Goal: Task Accomplishment & Management: Use online tool/utility

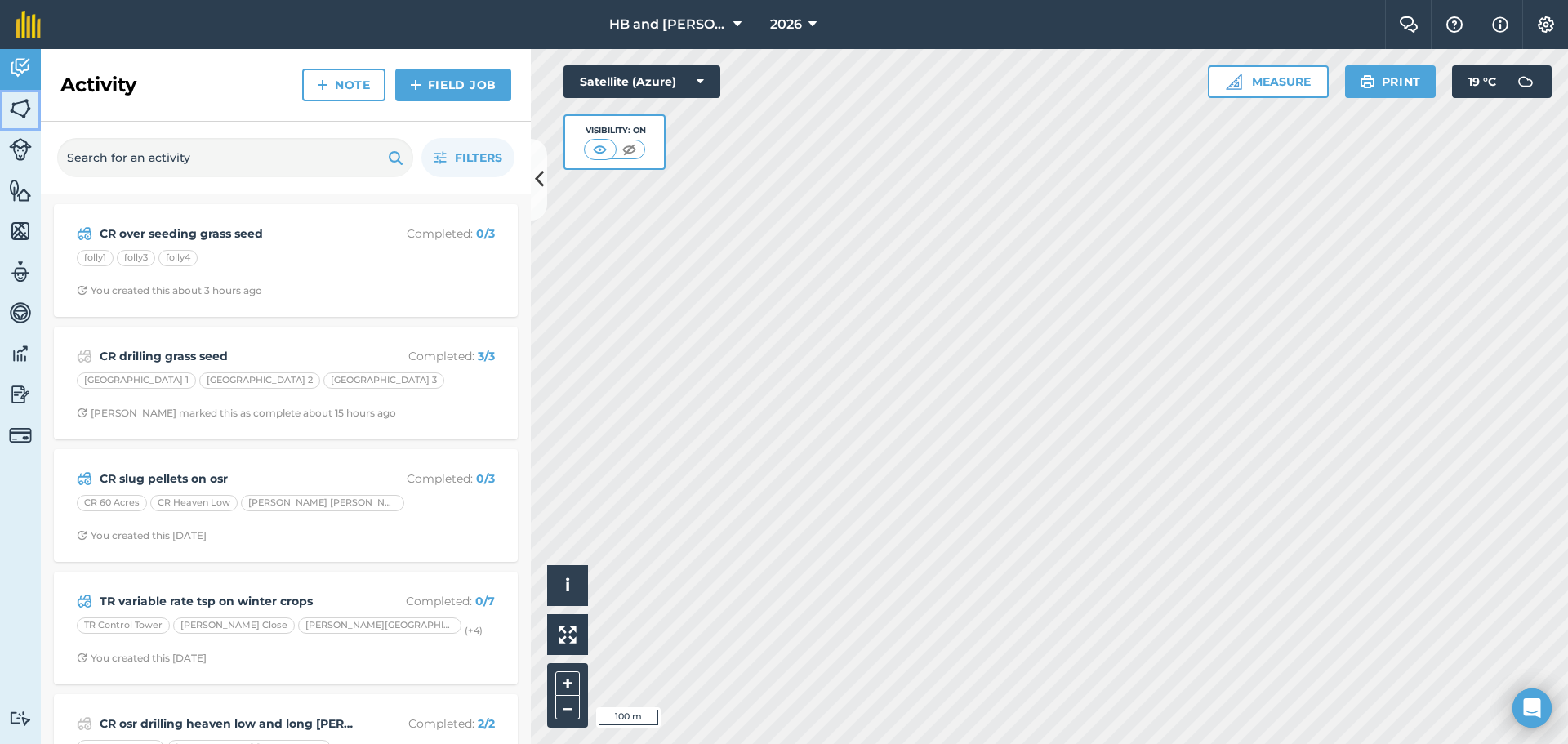
click at [25, 110] on img at bounding box center [20, 108] width 23 height 24
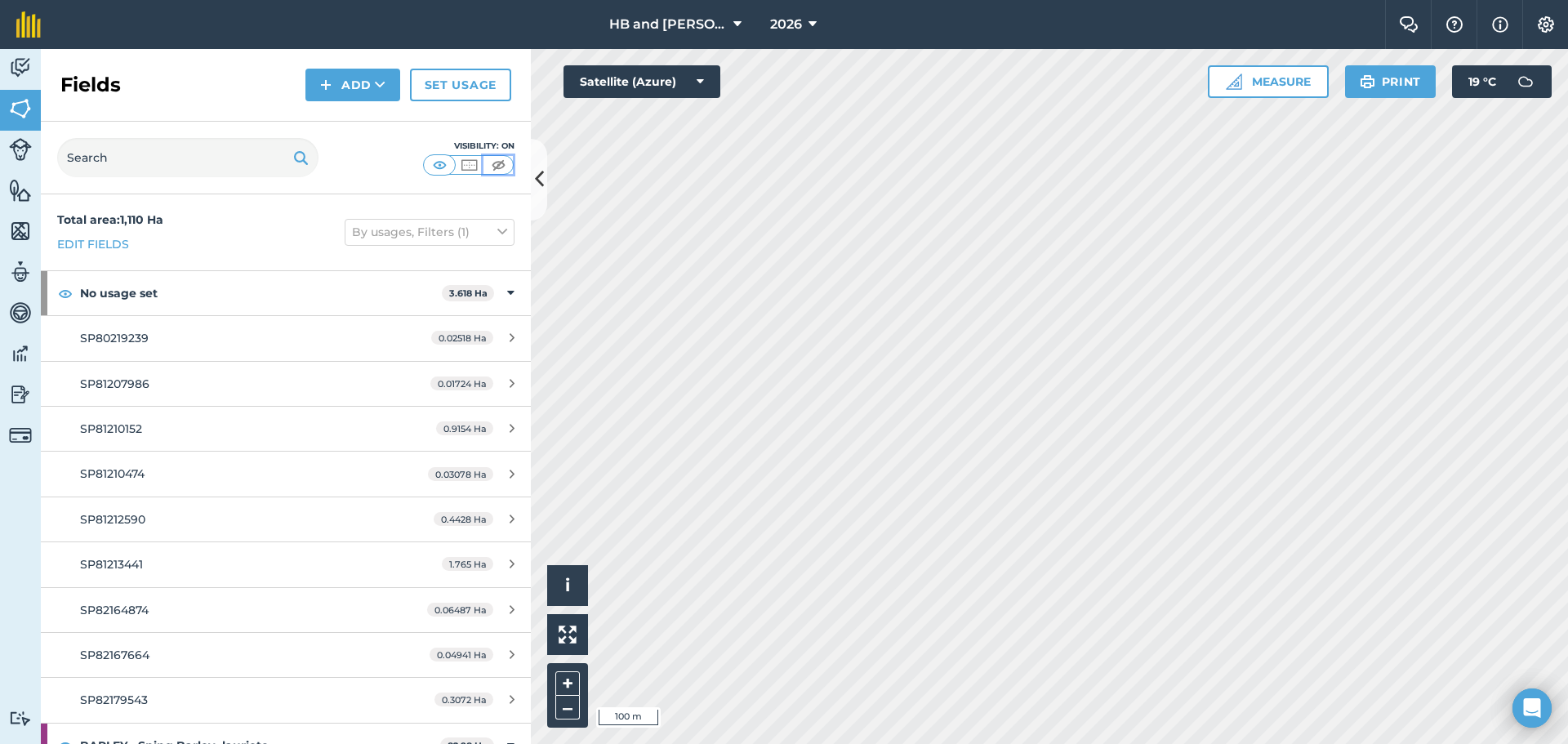
click at [501, 161] on img at bounding box center [498, 165] width 20 height 17
click at [23, 230] on img at bounding box center [20, 230] width 23 height 24
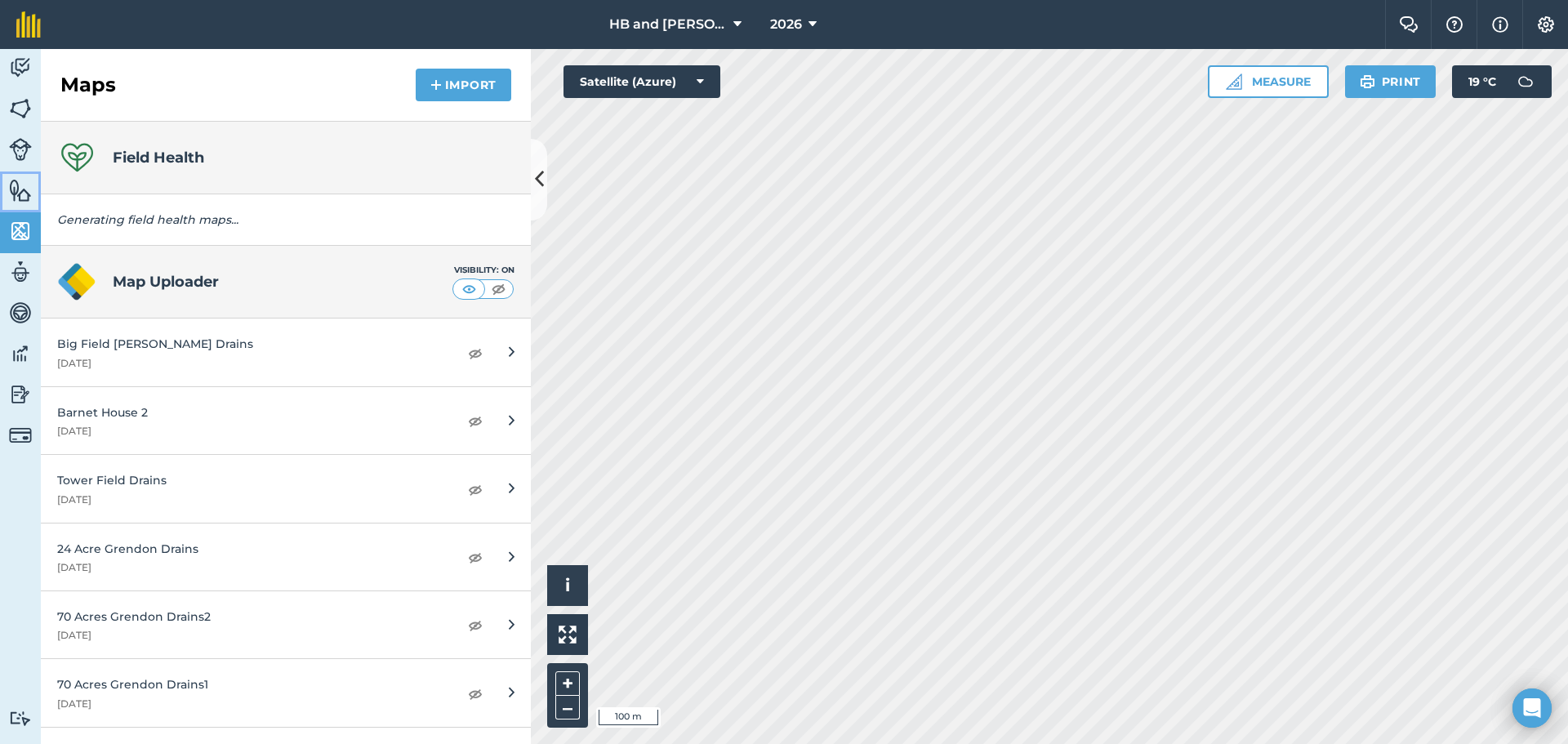
click at [27, 200] on img at bounding box center [20, 190] width 23 height 24
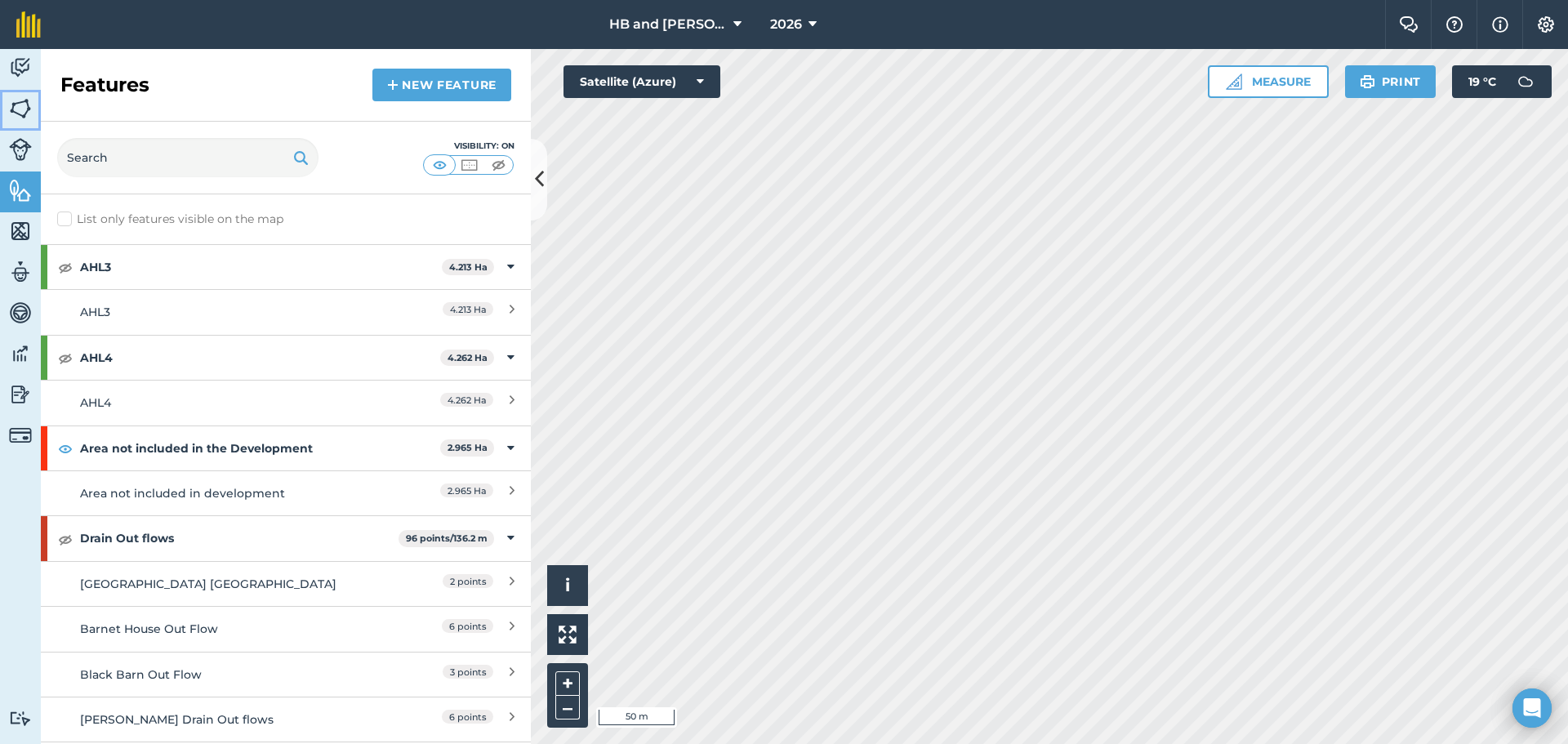
click at [13, 99] on img at bounding box center [20, 108] width 23 height 24
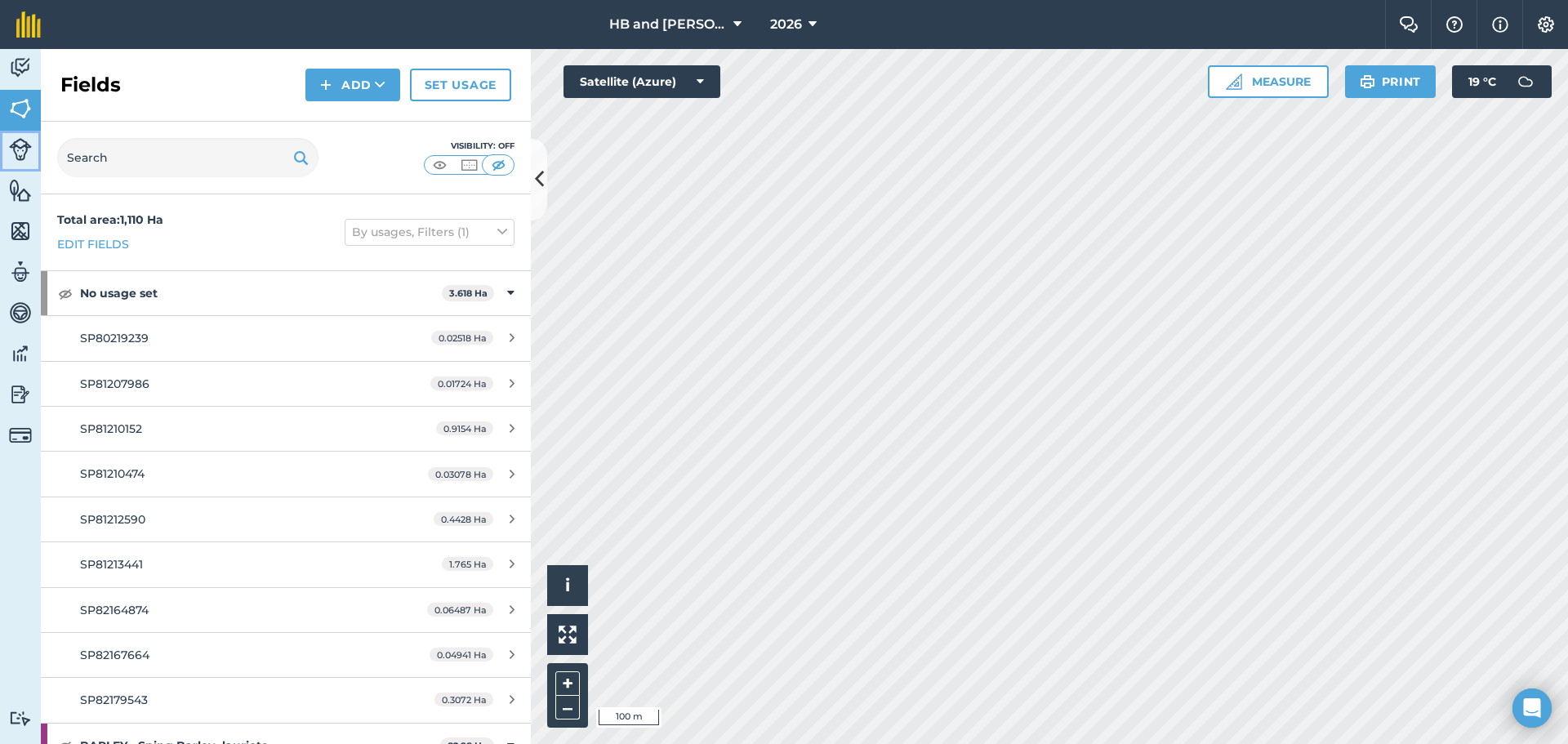
click at [28, 159] on img at bounding box center [20, 149] width 23 height 23
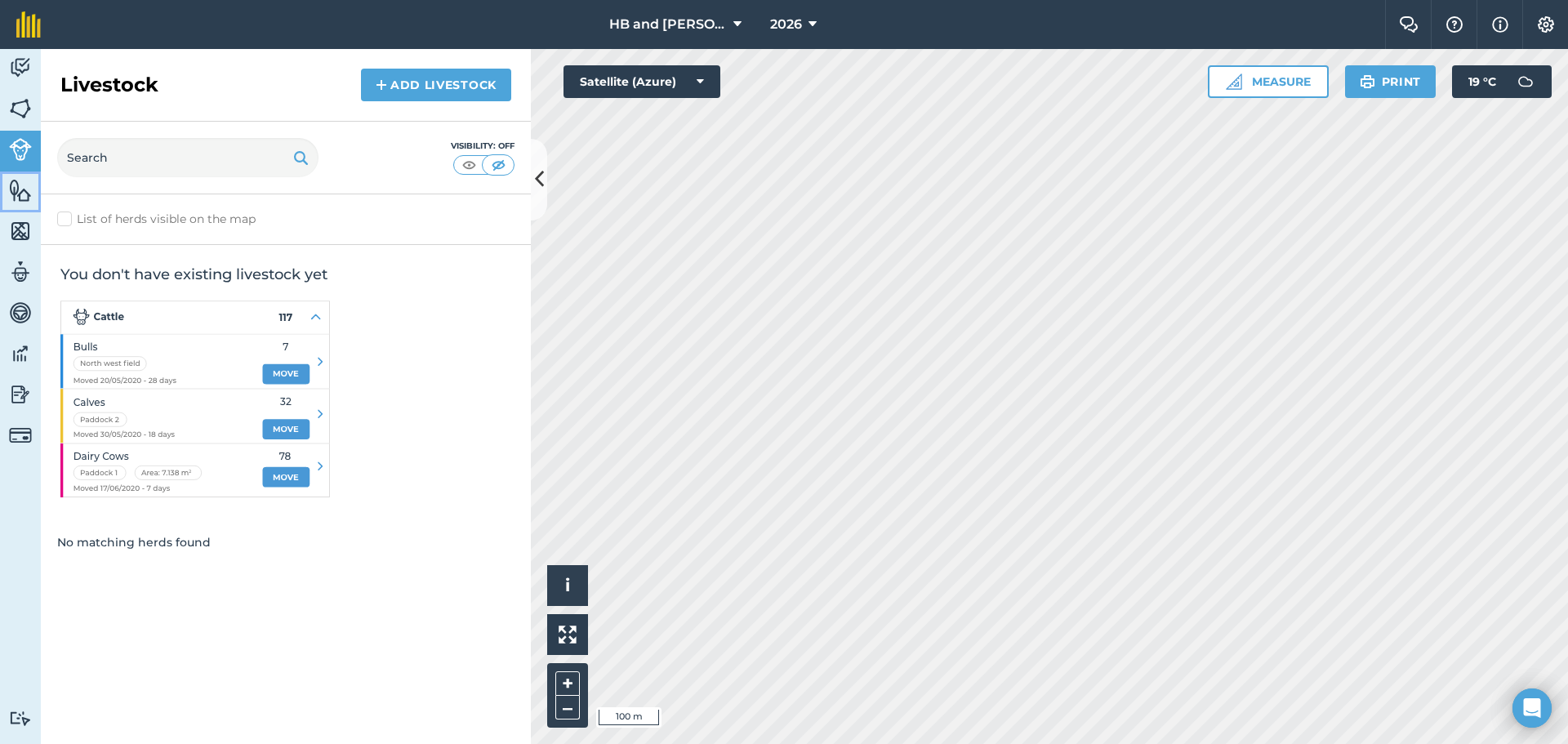
click at [28, 204] on link "Features" at bounding box center [20, 191] width 41 height 41
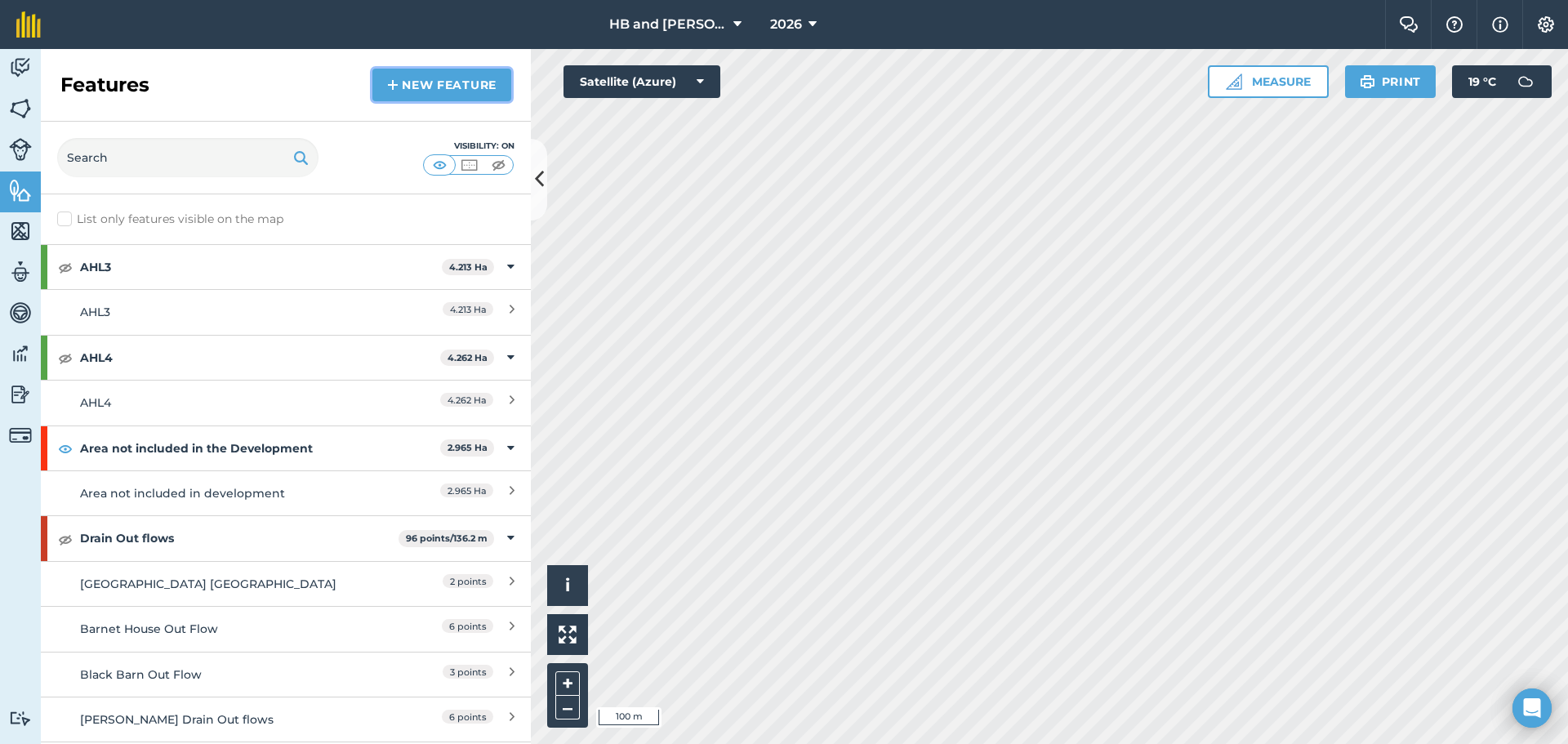
click at [427, 84] on link "New feature" at bounding box center [442, 84] width 139 height 33
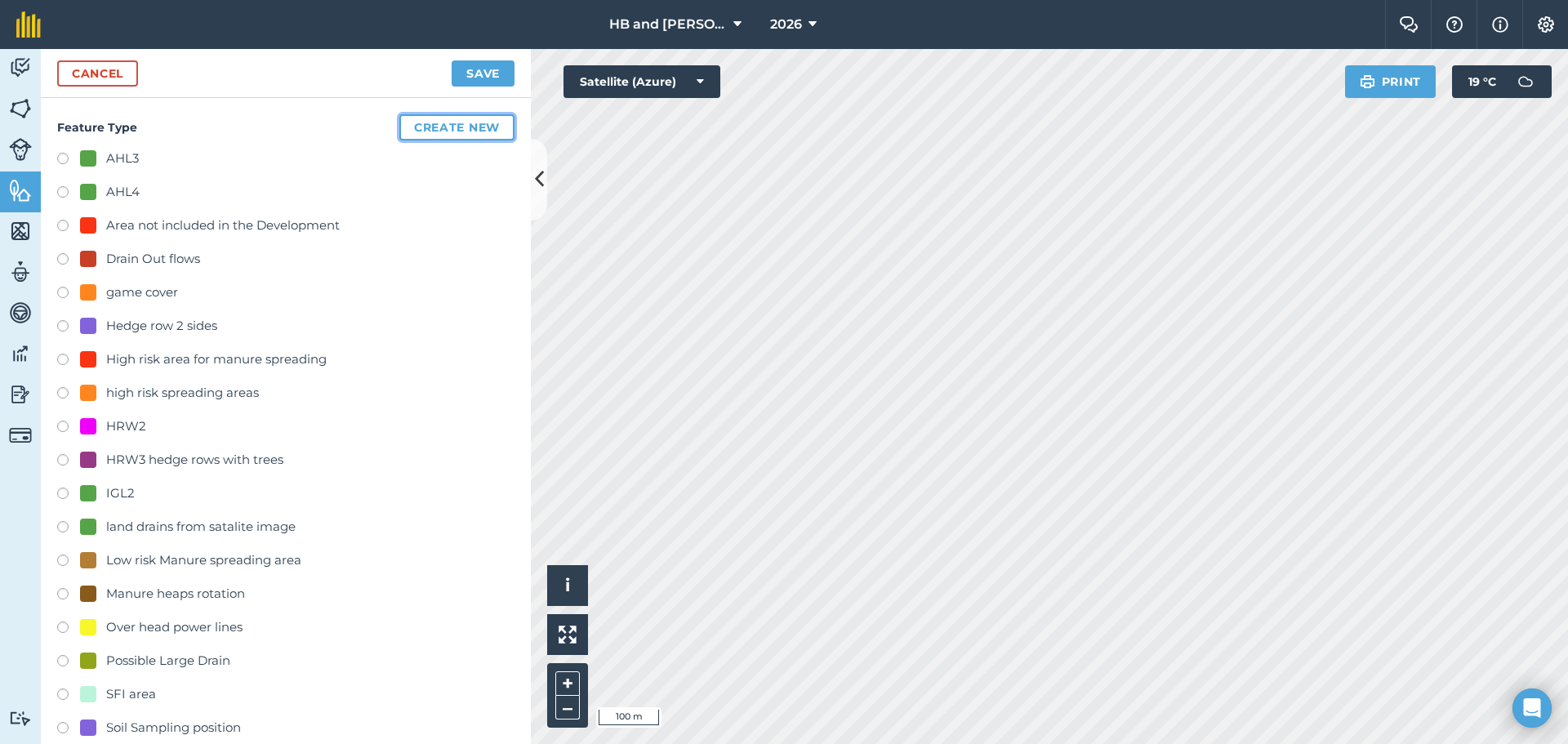
click at [412, 124] on button "Create new" at bounding box center [457, 127] width 115 height 26
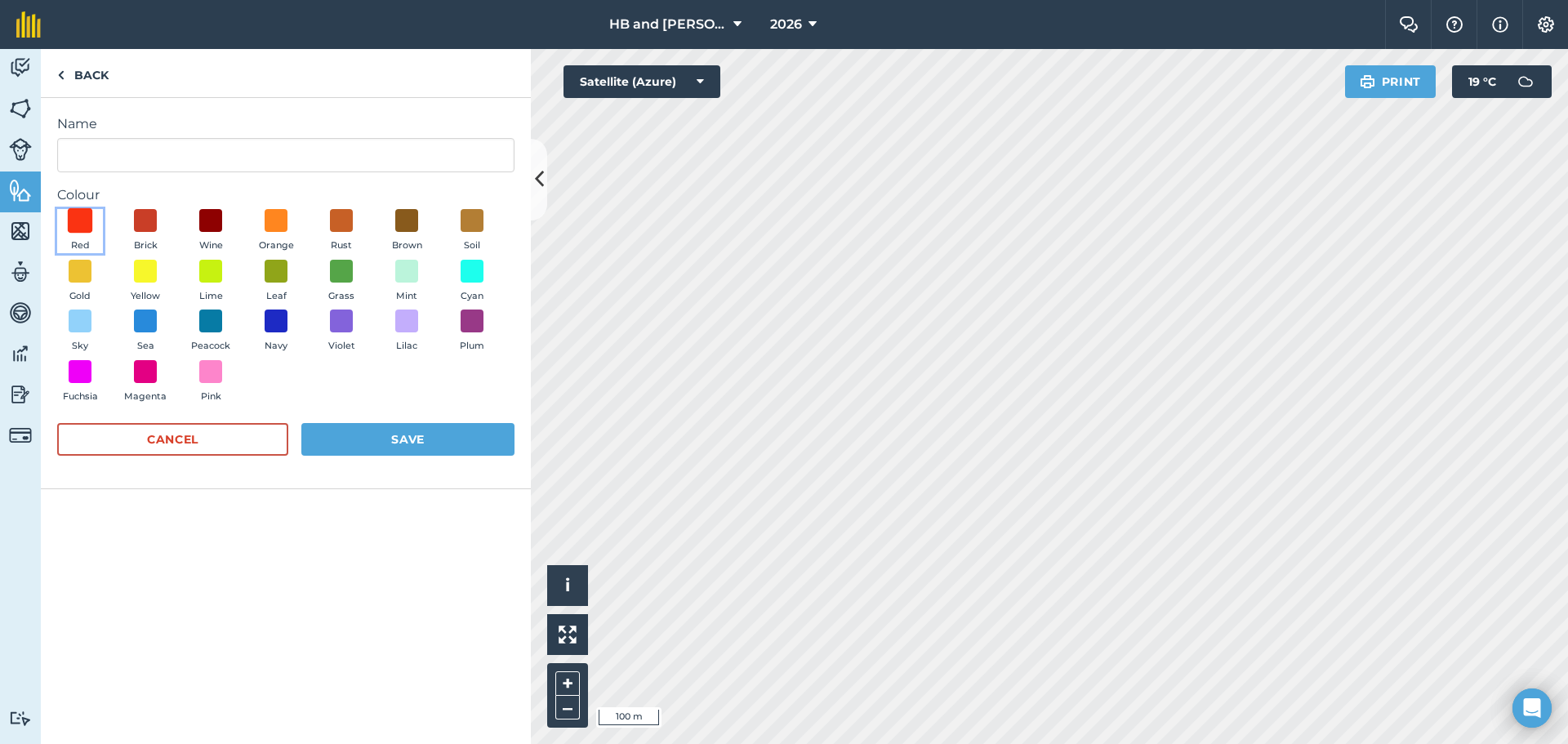
click at [83, 230] on span at bounding box center [80, 220] width 25 height 25
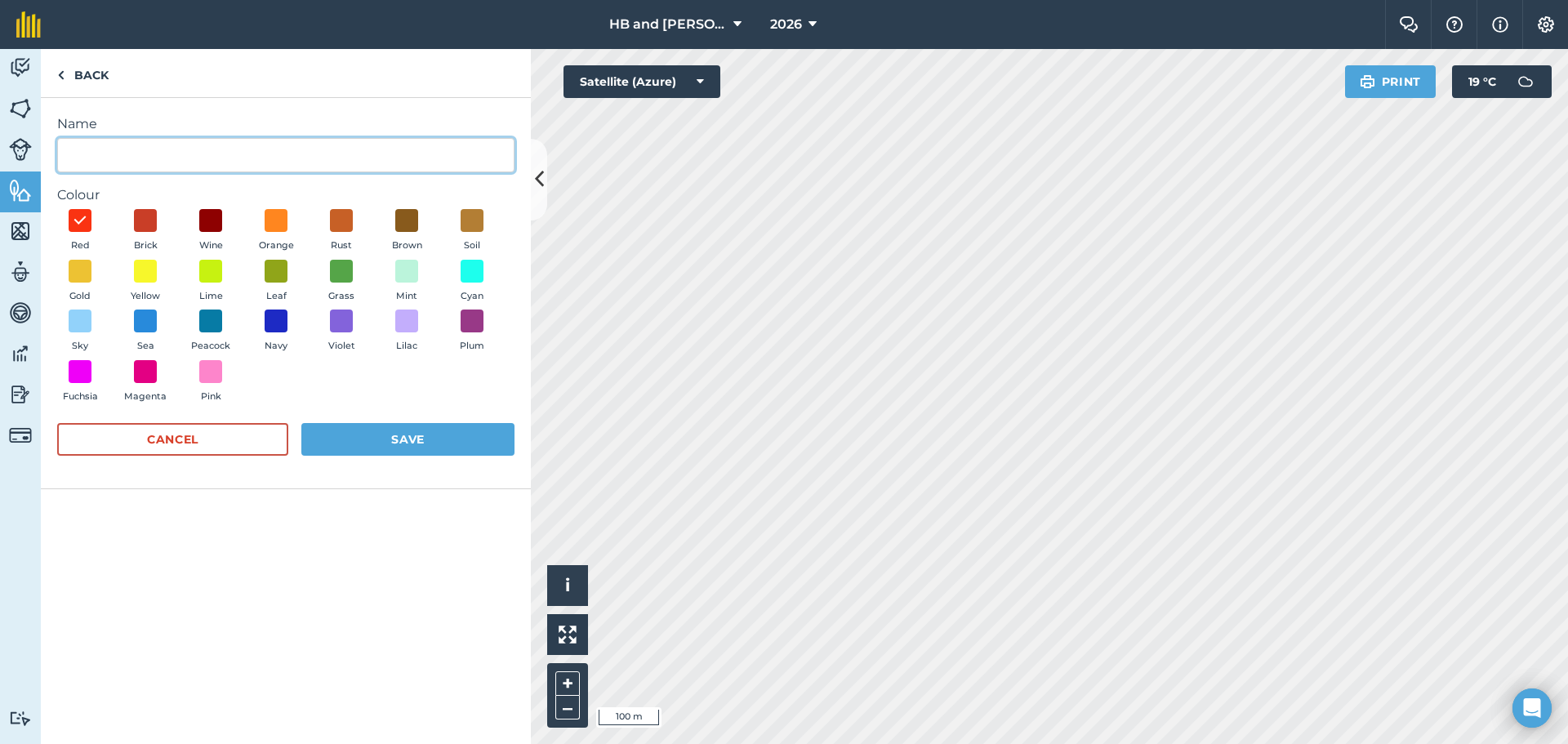
click at [113, 157] on input "Name" at bounding box center [286, 154] width 458 height 34
type input "Folly farm"
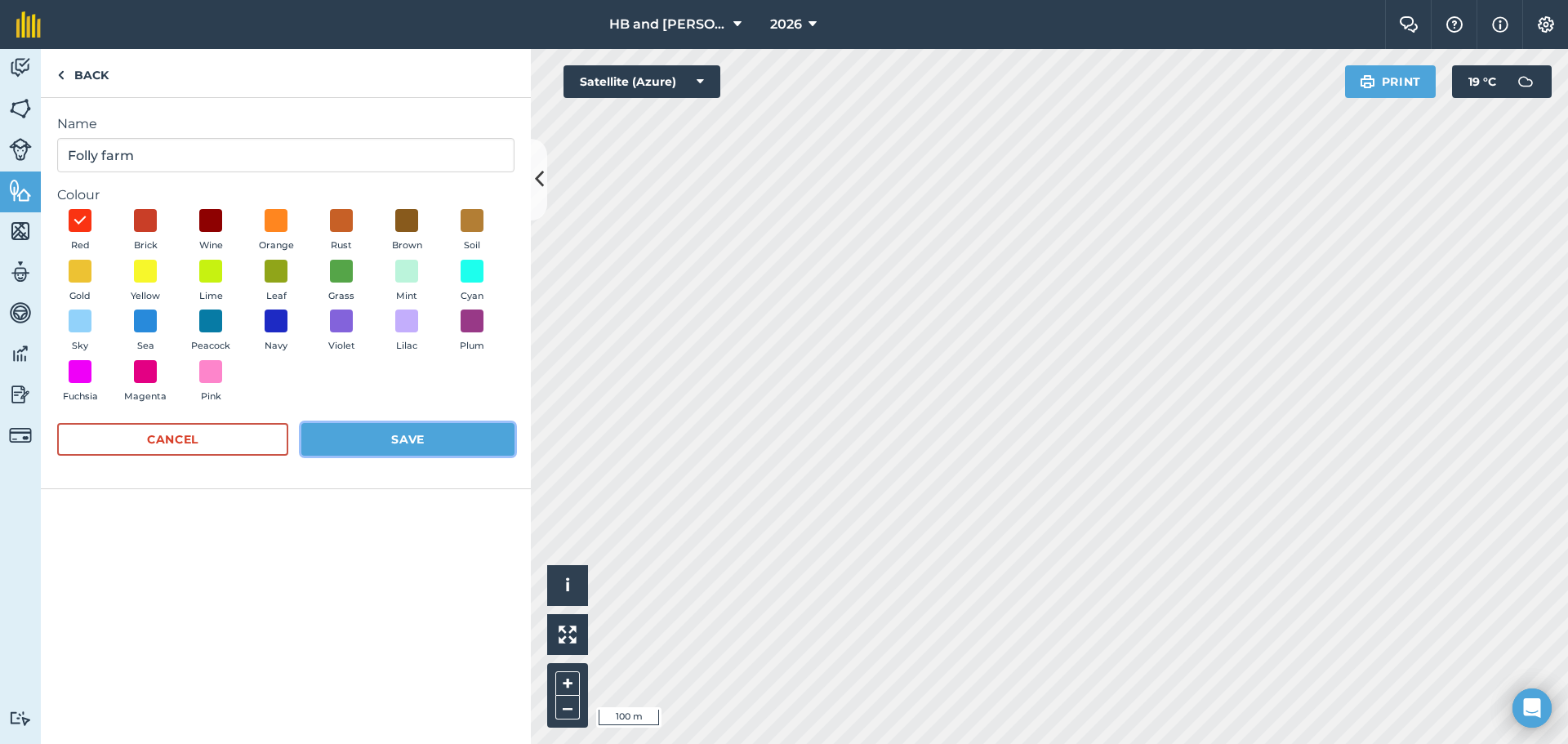
click at [380, 438] on button "Save" at bounding box center [407, 439] width 213 height 33
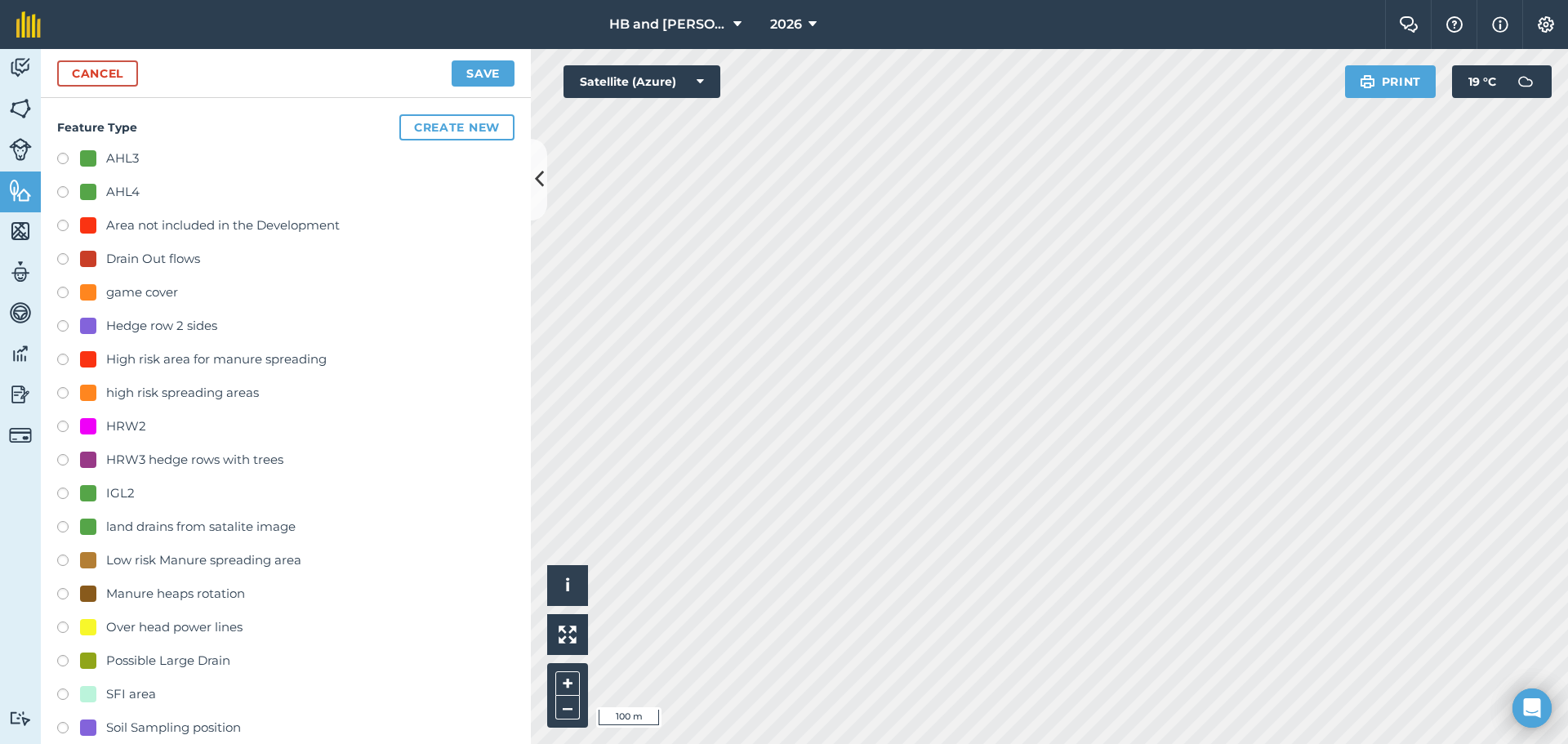
radio input "true"
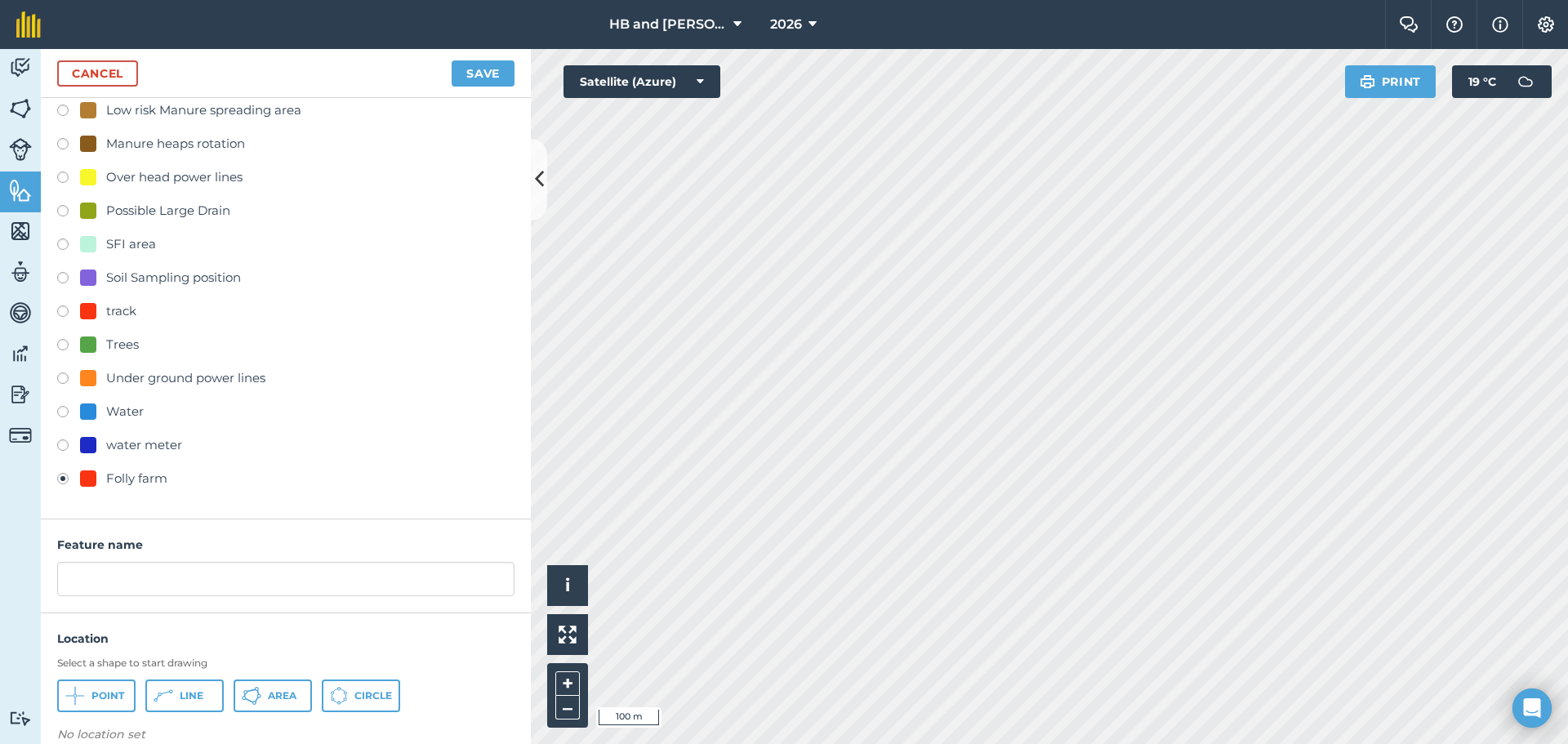
scroll to position [473, 0]
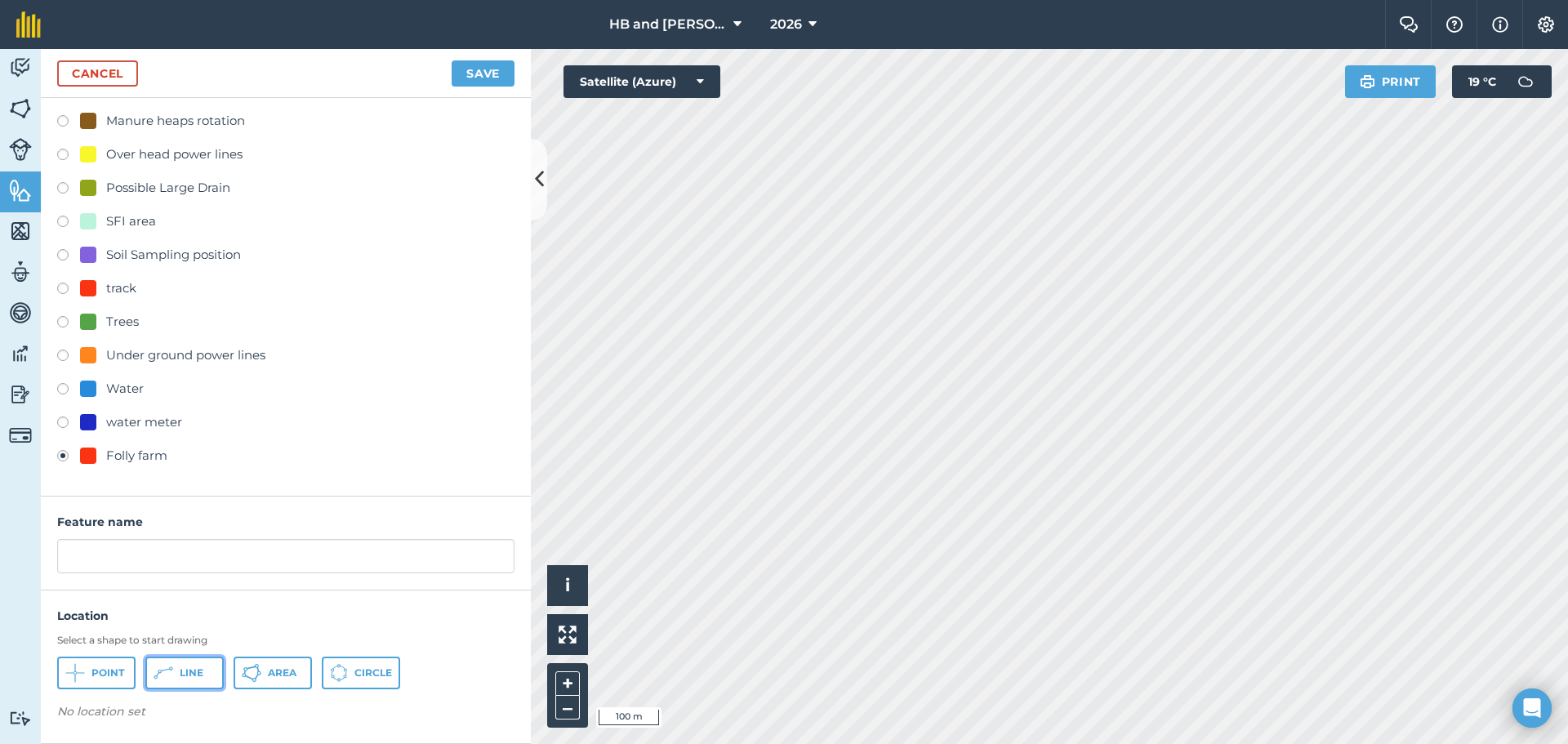
click at [185, 677] on span "Line" at bounding box center [191, 673] width 23 height 13
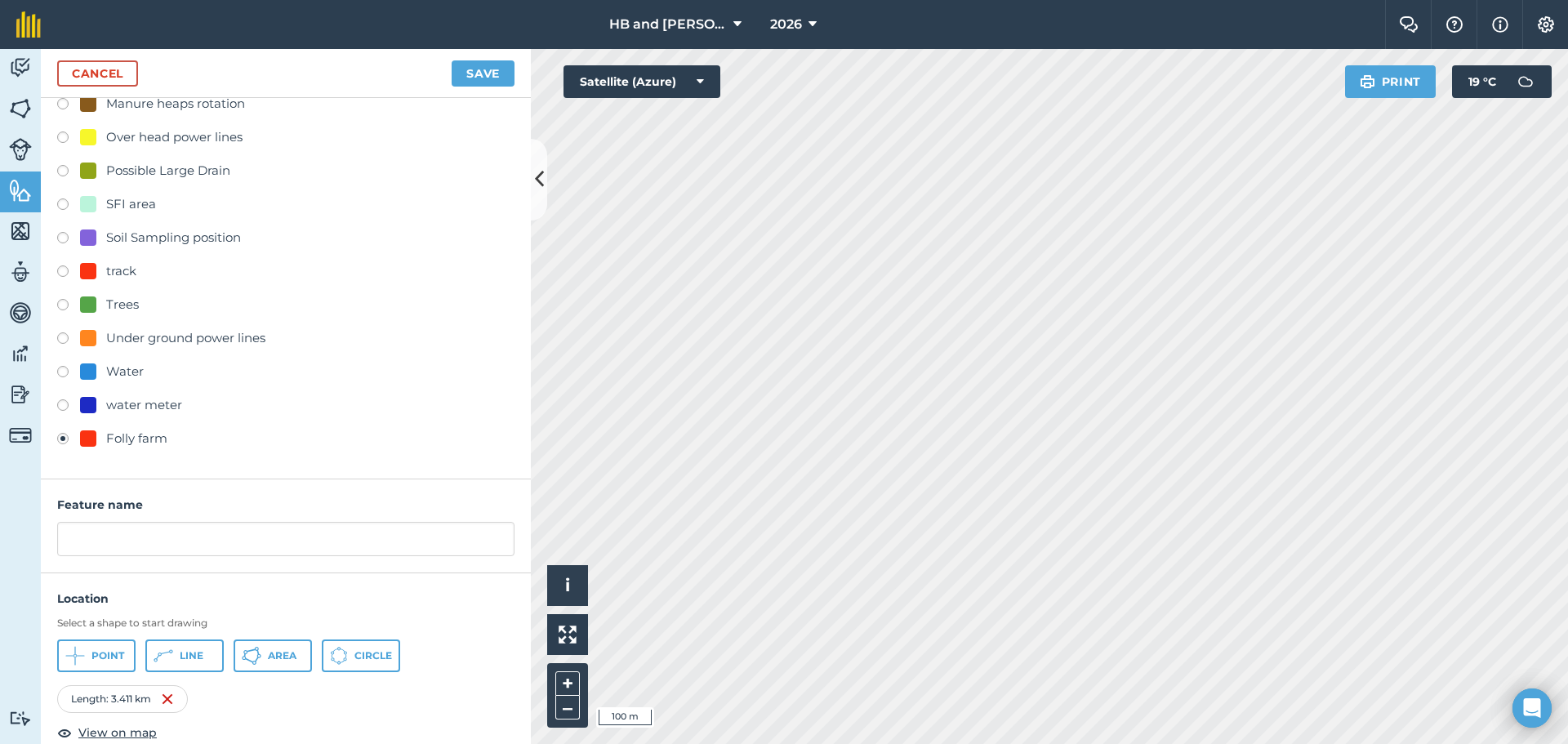
scroll to position [515, 0]
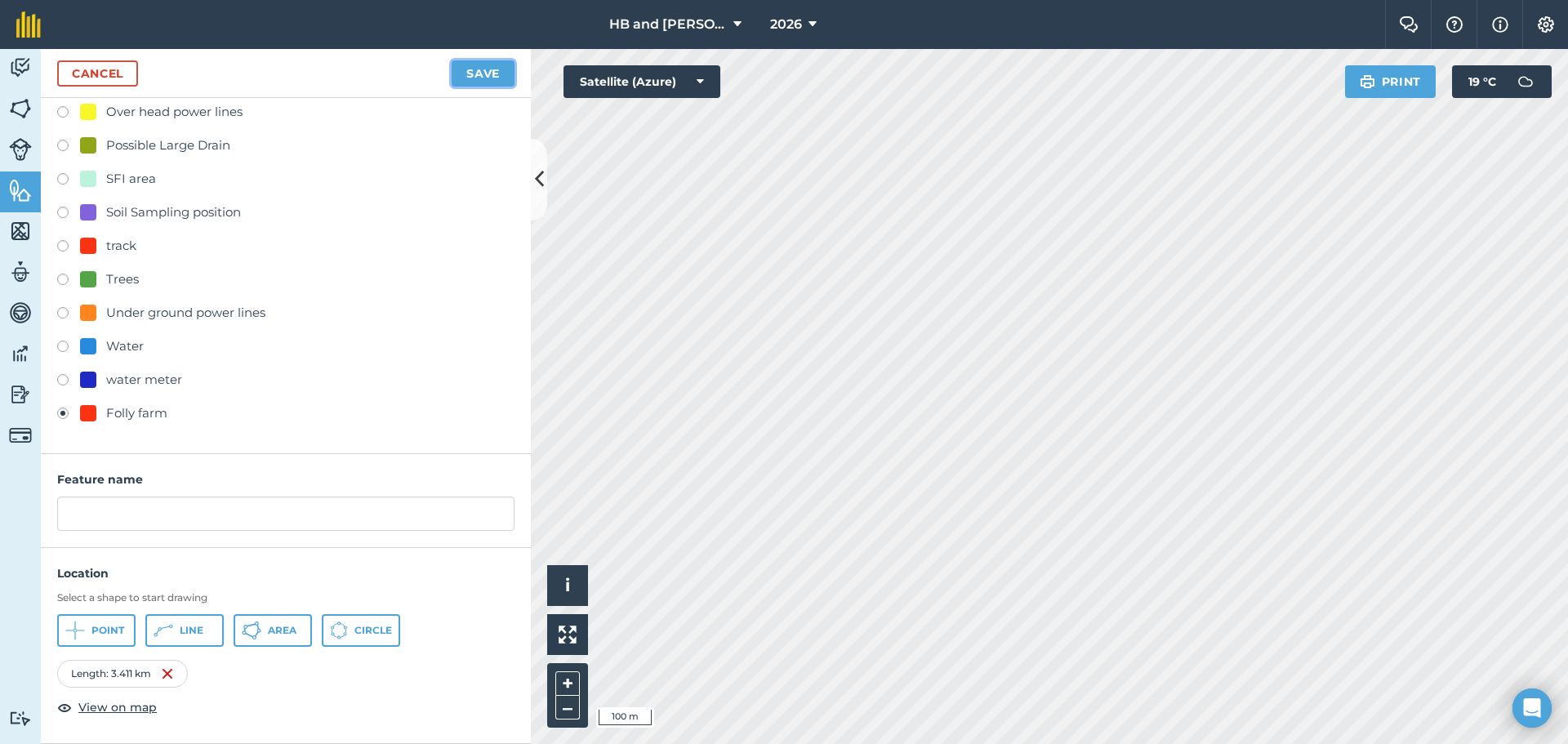
click at [473, 77] on button "Save" at bounding box center [483, 73] width 63 height 26
type input "Folly farm"
click at [452, 60] on button "Save" at bounding box center [483, 73] width 63 height 26
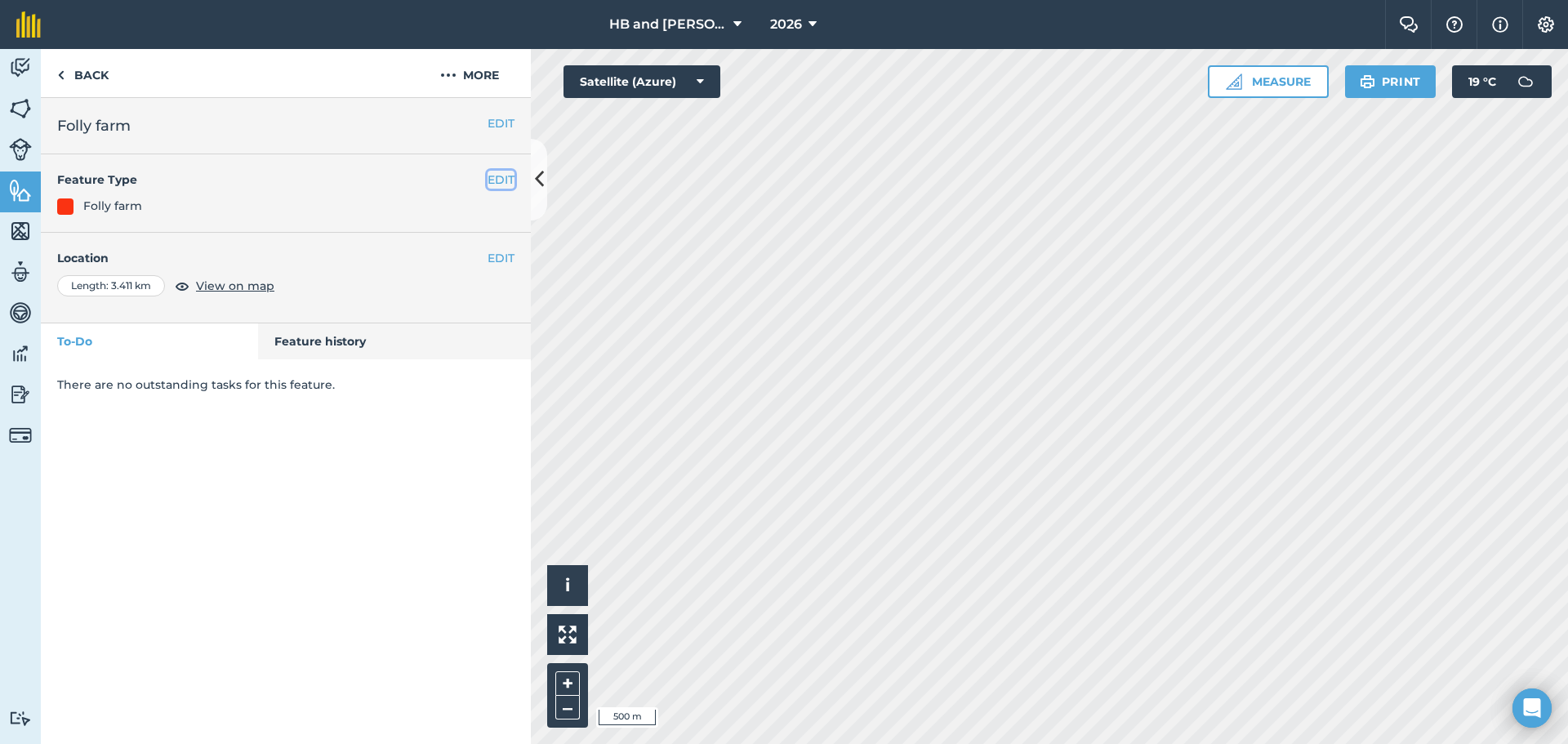
click at [503, 176] on button "EDIT" at bounding box center [501, 180] width 27 height 18
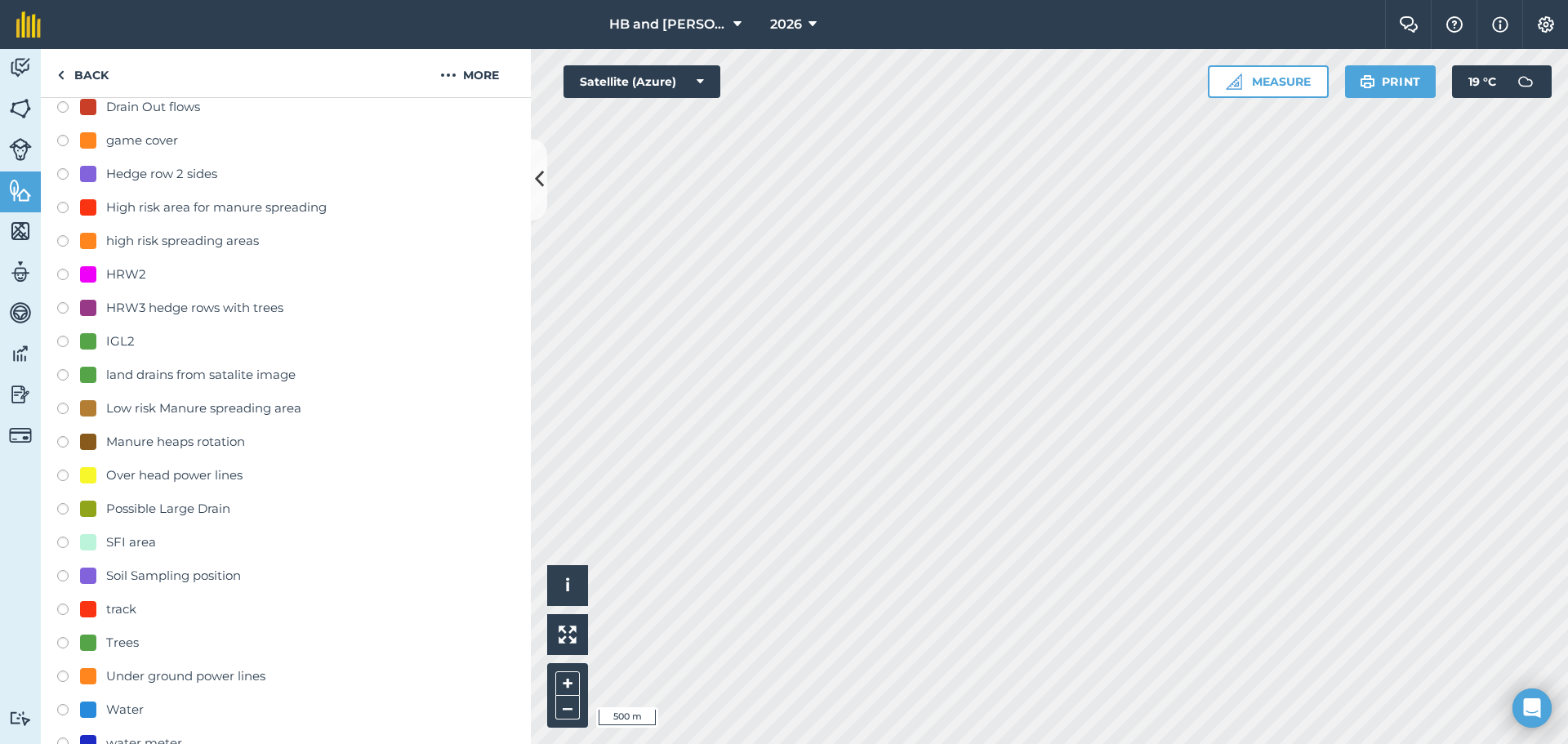
scroll to position [496, 0]
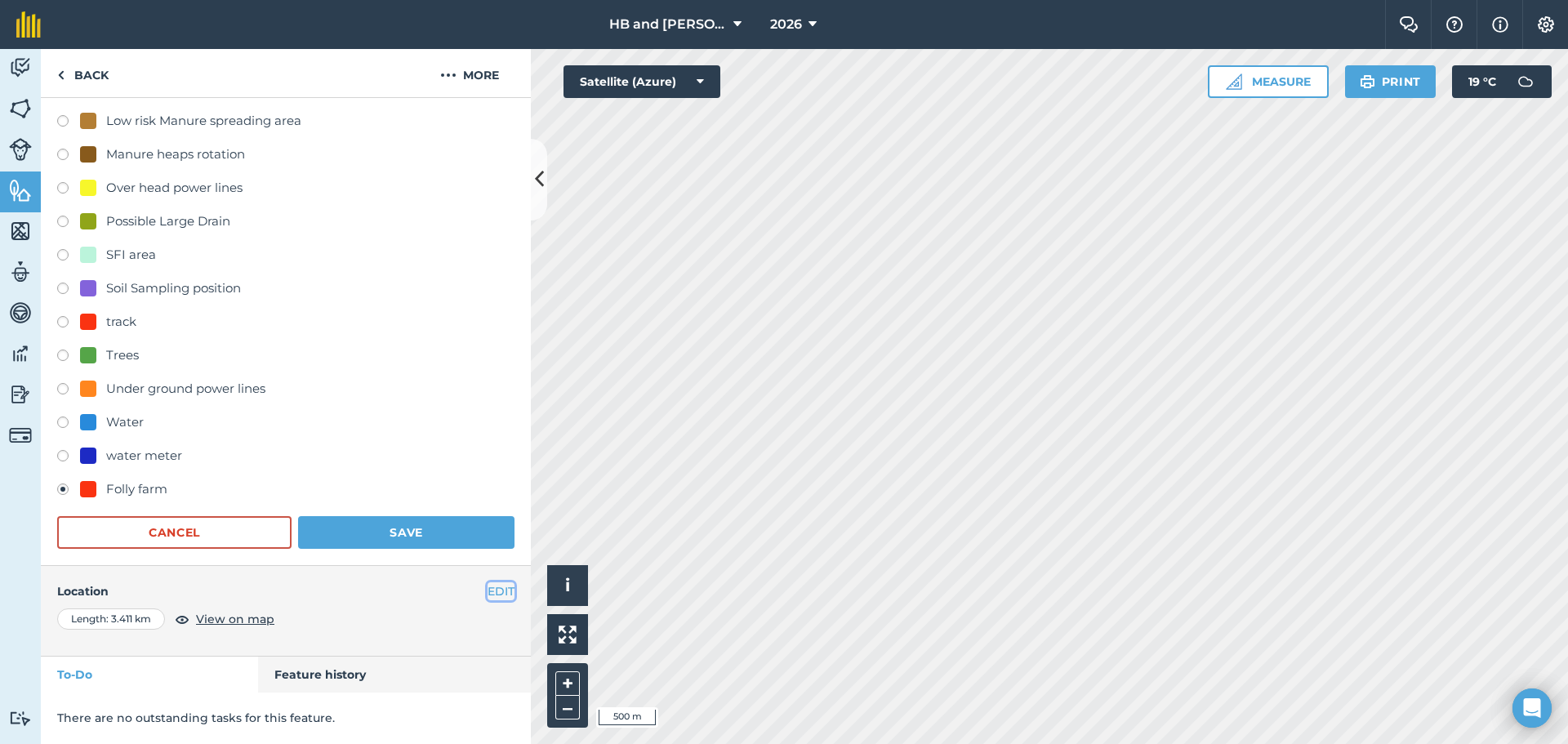
click at [488, 591] on button "EDIT" at bounding box center [501, 592] width 27 height 18
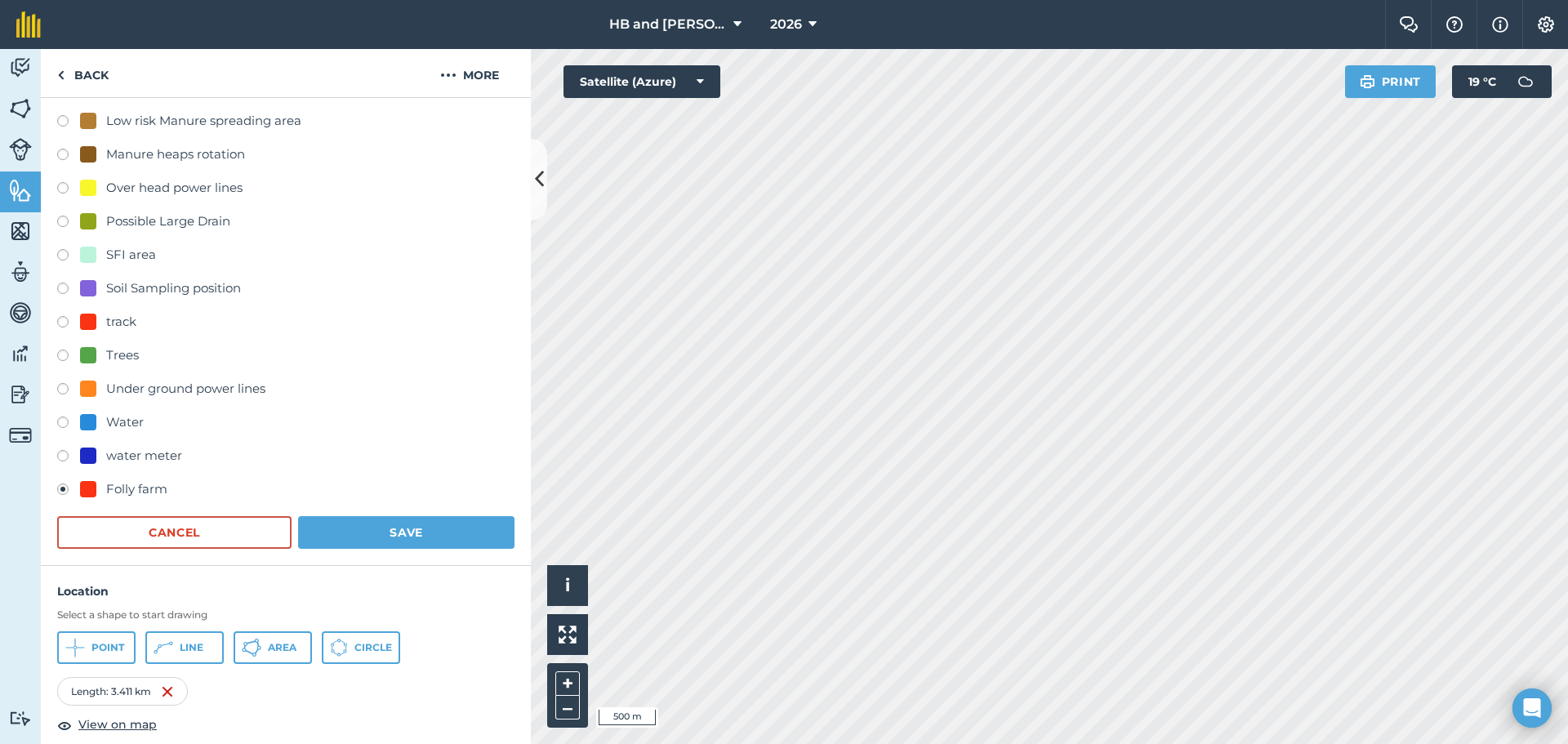
scroll to position [636, 0]
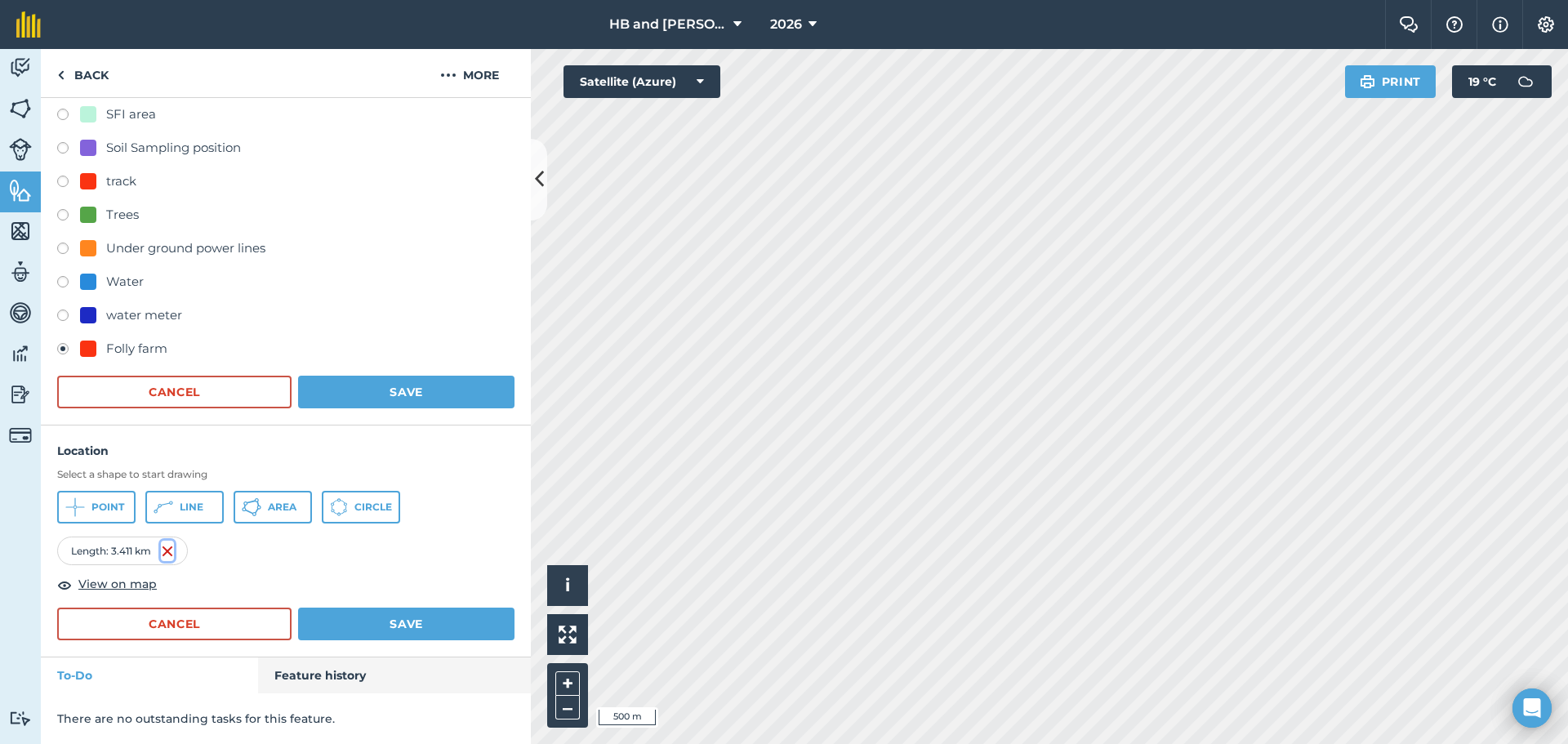
click at [168, 546] on img at bounding box center [168, 551] width 13 height 19
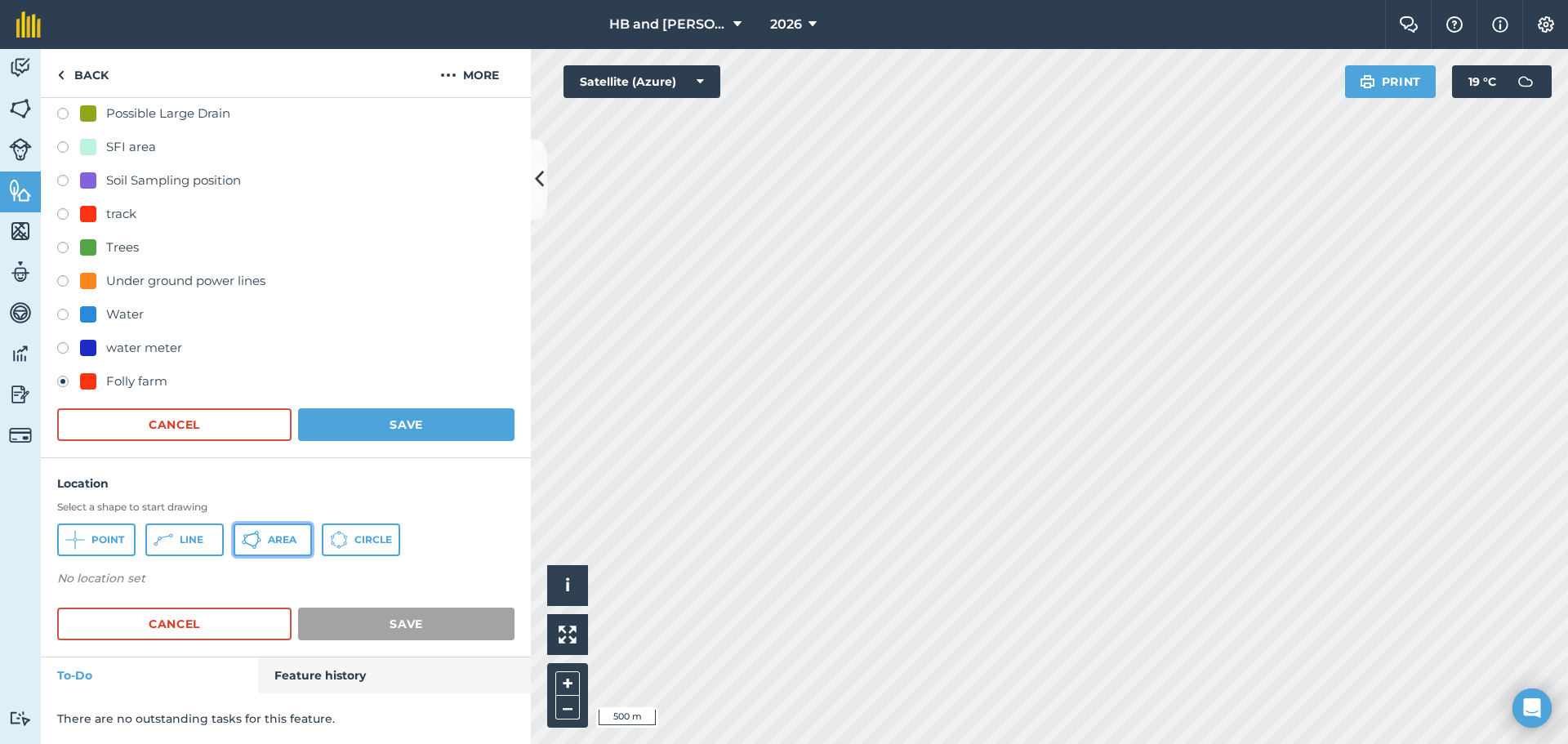
click at [272, 539] on span "Area" at bounding box center [282, 540] width 28 height 13
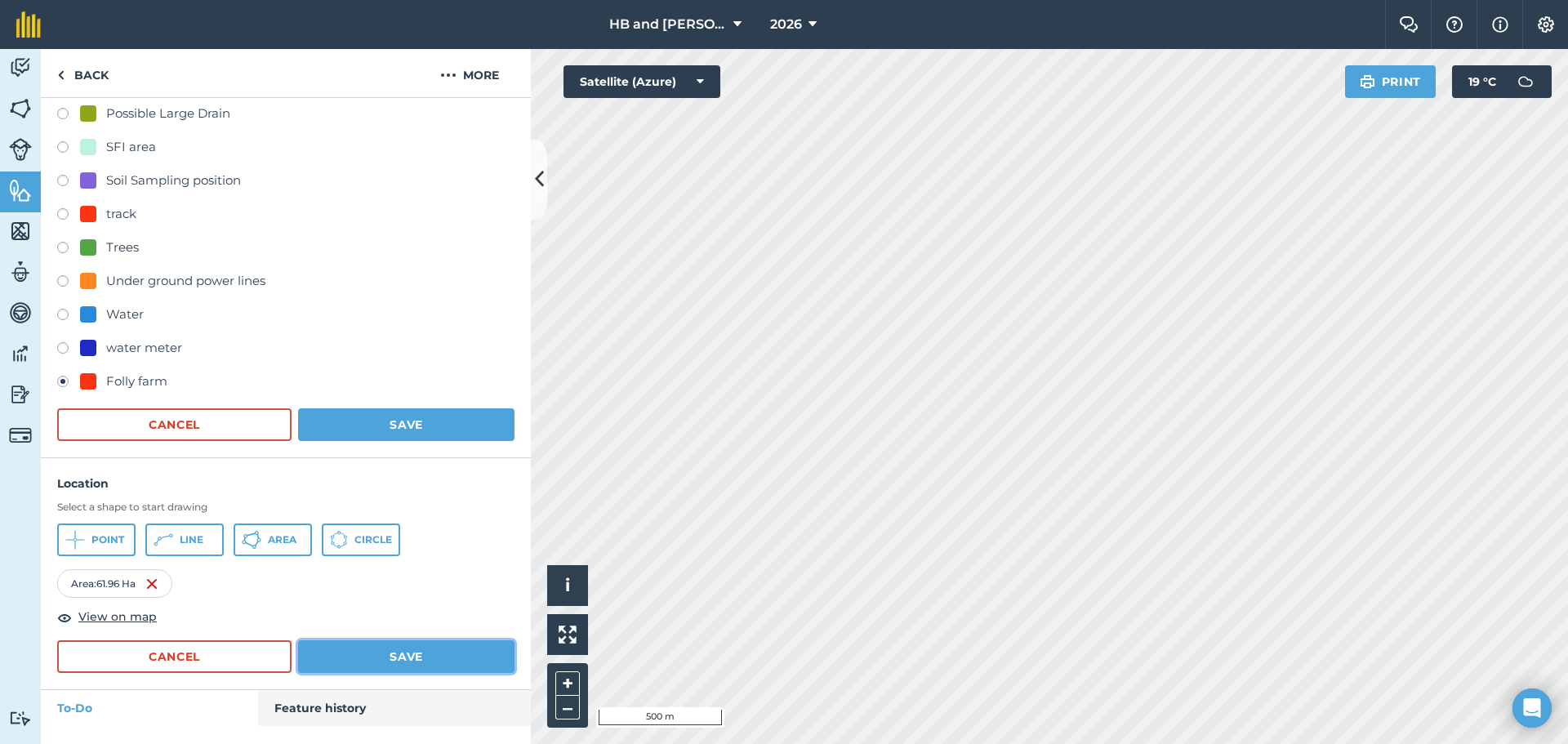
click at [418, 657] on button "Save" at bounding box center [406, 656] width 216 height 33
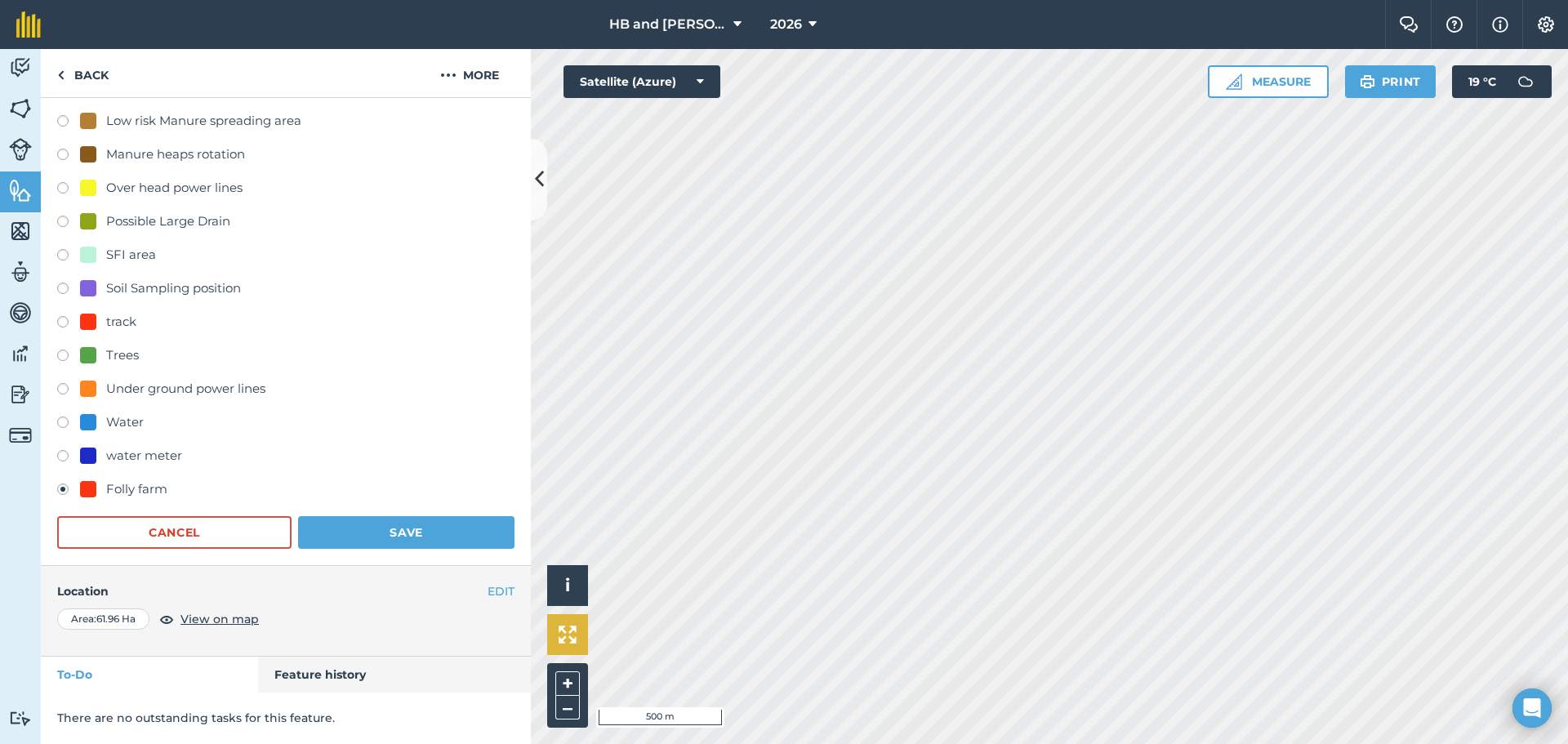
scroll to position [496, 0]
click at [6, 196] on link "Features" at bounding box center [20, 191] width 41 height 41
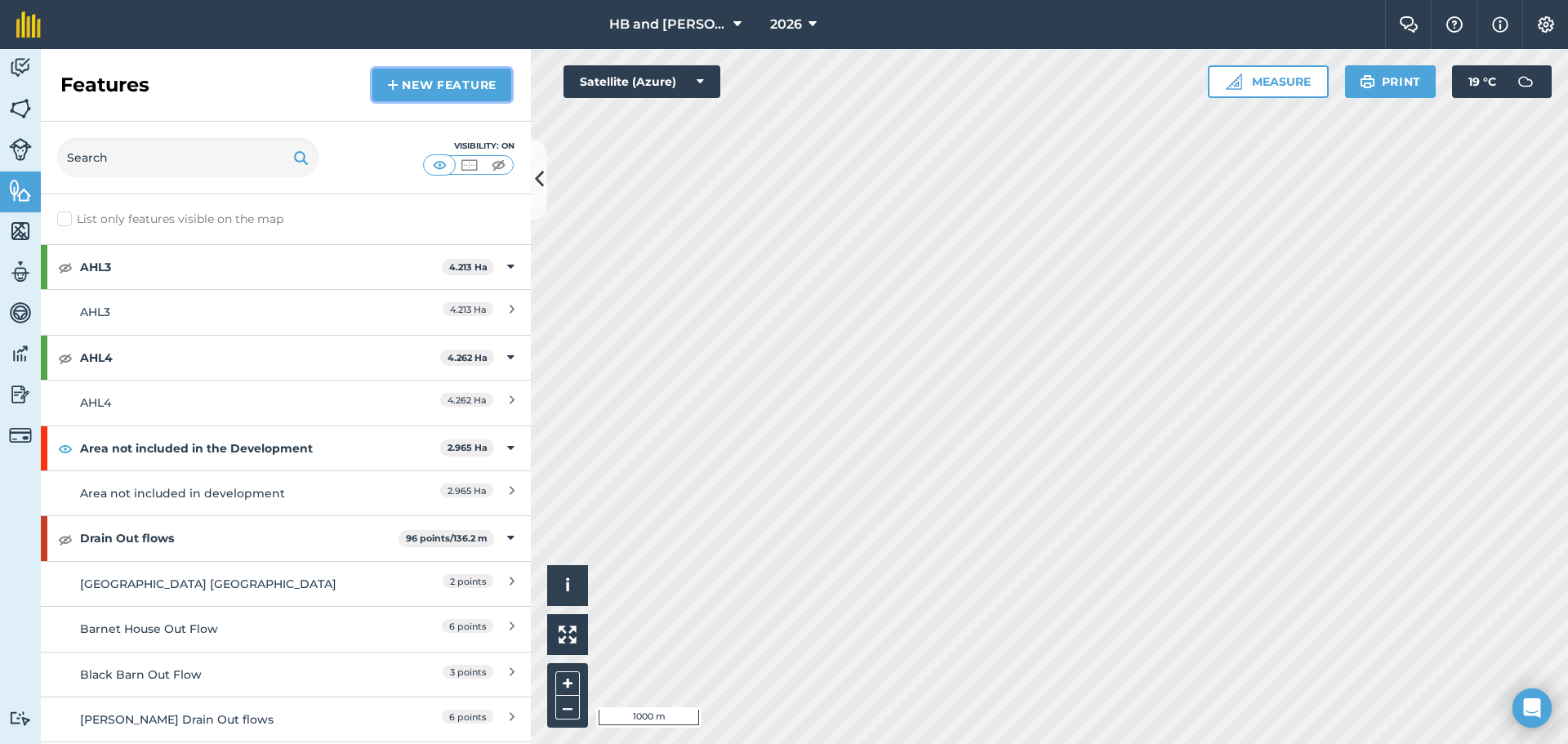
click at [402, 84] on link "New feature" at bounding box center [442, 84] width 139 height 33
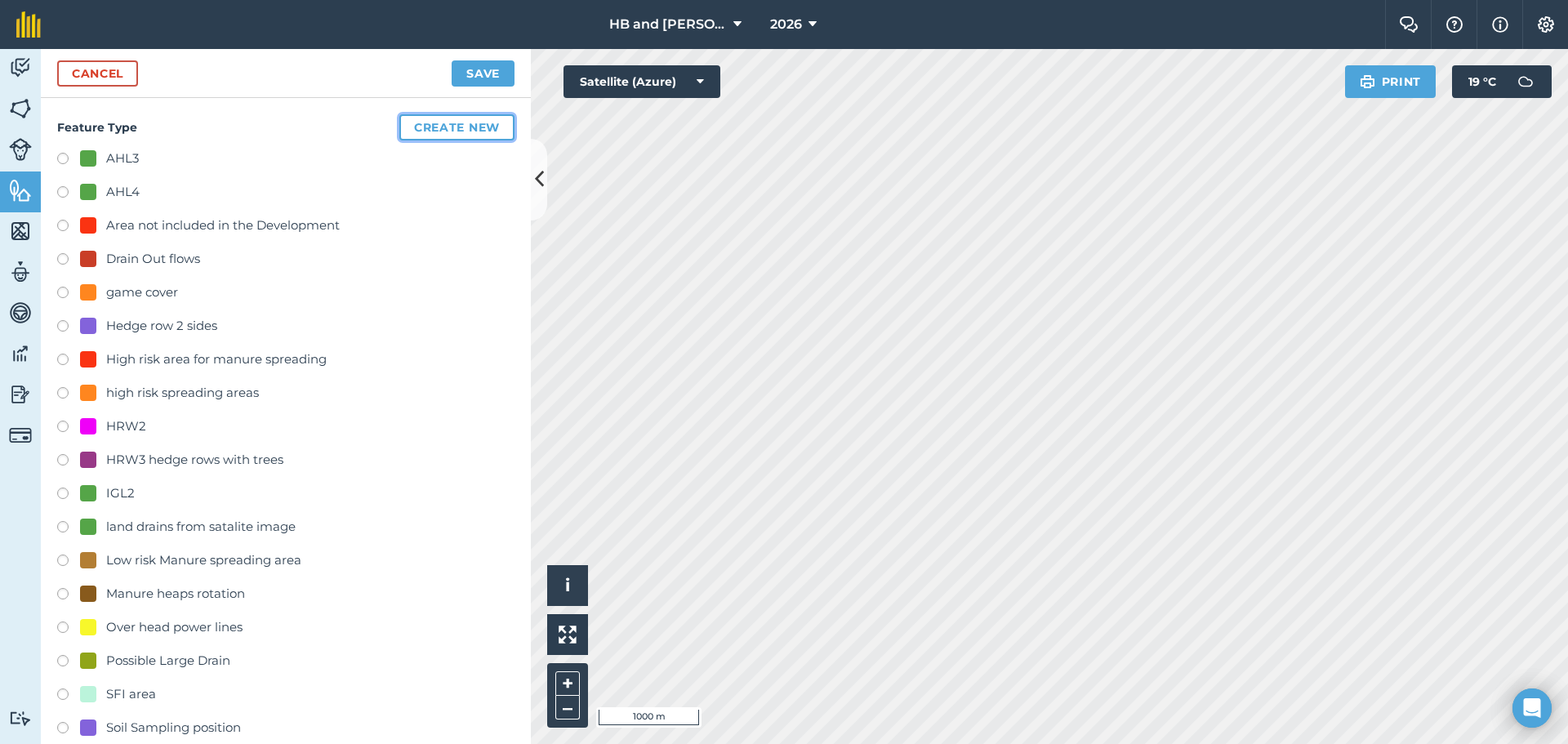
click at [432, 124] on button "Create new" at bounding box center [457, 127] width 115 height 26
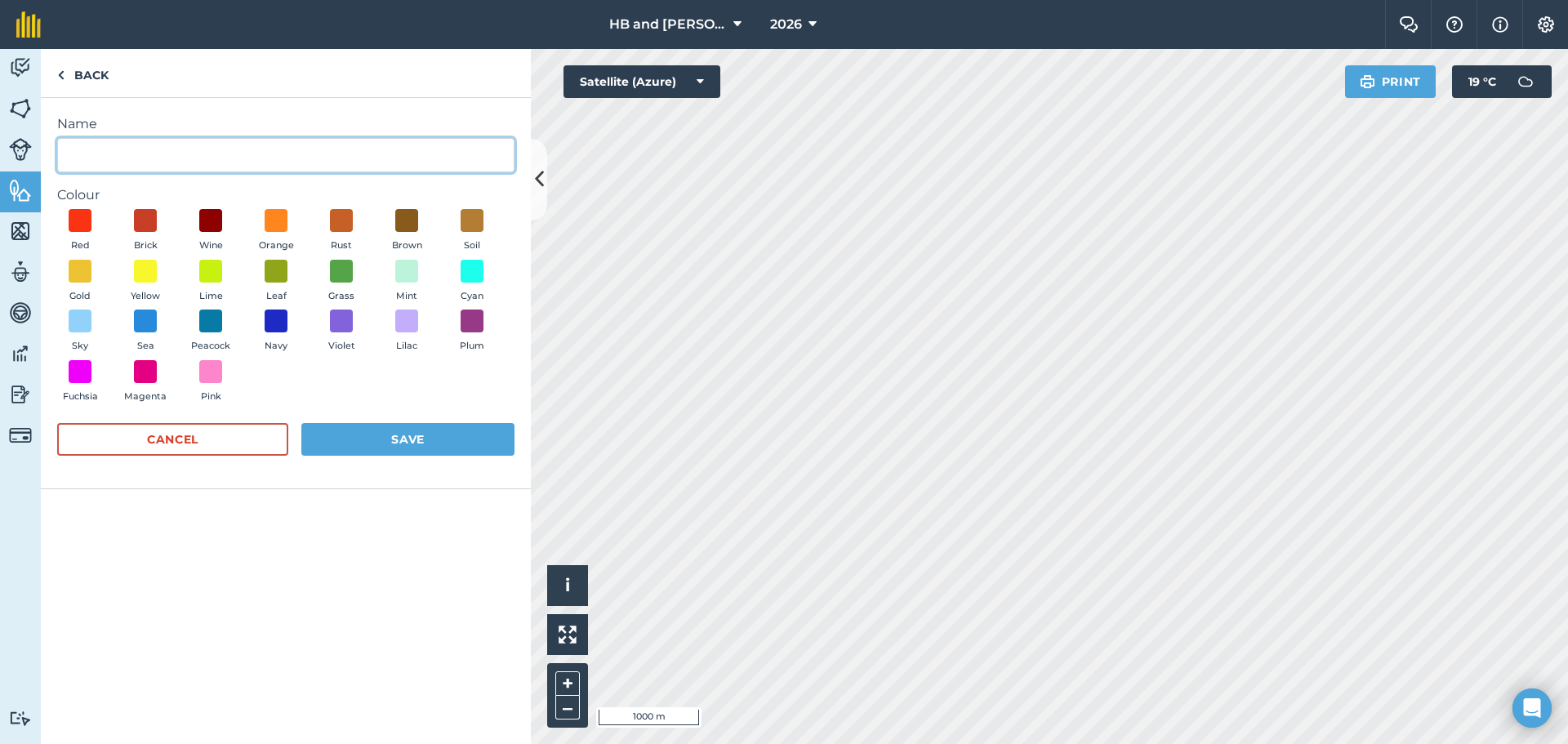
click at [174, 159] on input "Name" at bounding box center [286, 154] width 458 height 34
type input "[GEOGRAPHIC_DATA] (existing holding)"
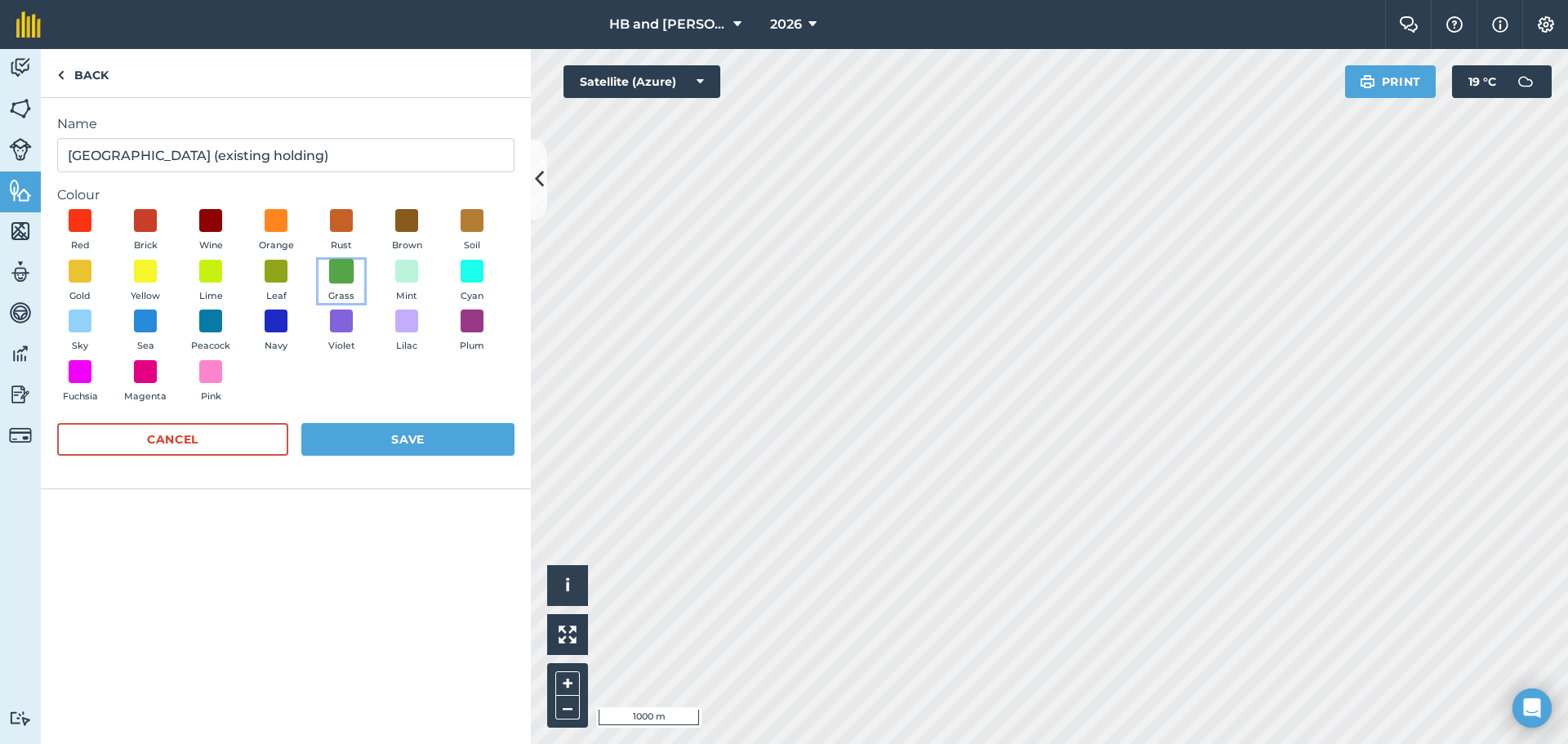
click at [341, 275] on span at bounding box center [341, 271] width 25 height 25
click at [411, 433] on button "Save" at bounding box center [407, 439] width 213 height 33
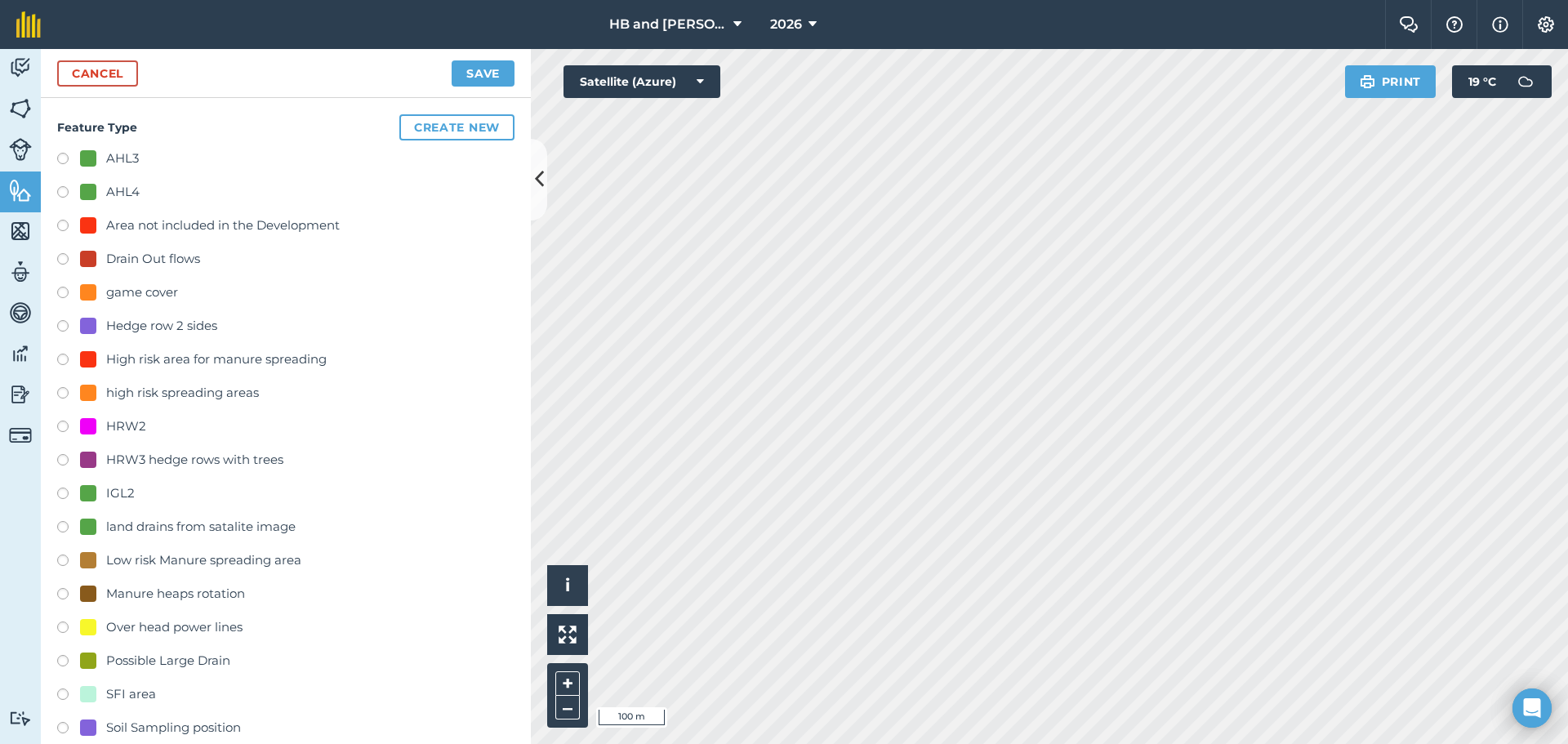
scroll to position [507, 0]
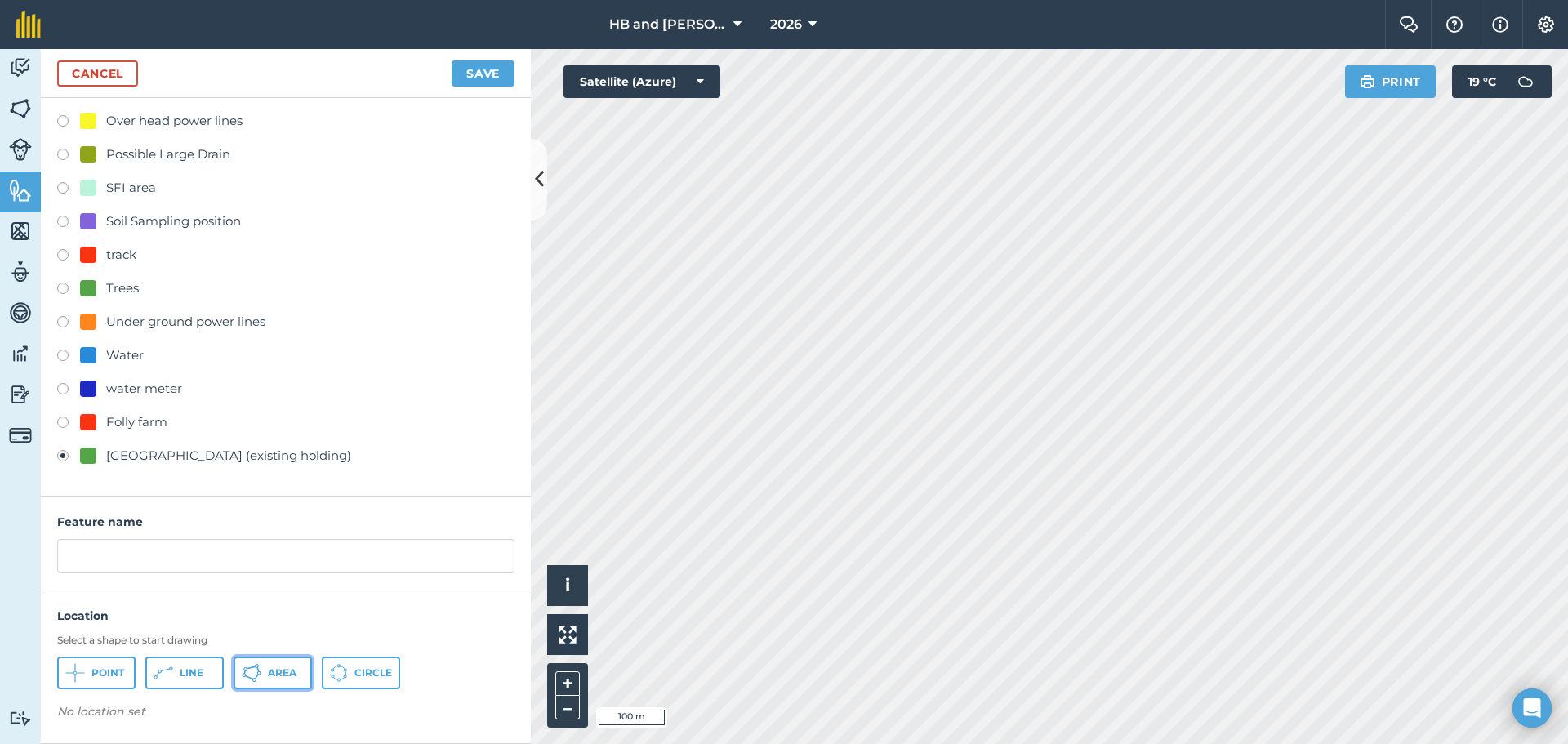
drag, startPoint x: 266, startPoint y: 666, endPoint x: 326, endPoint y: 583, distance: 102.4
click at [266, 666] on button "Area" at bounding box center [273, 673] width 78 height 33
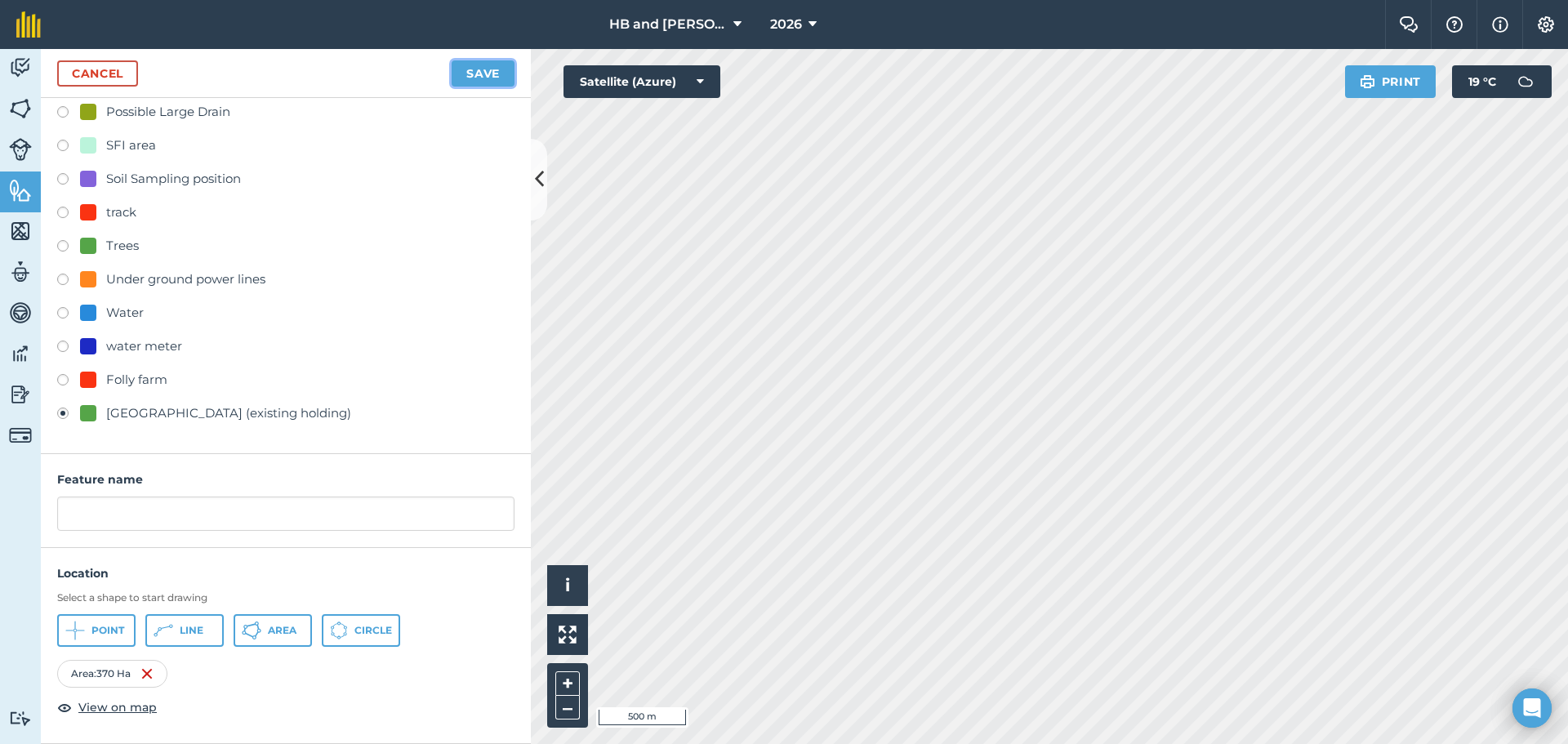
click at [494, 73] on button "Save" at bounding box center [483, 73] width 63 height 26
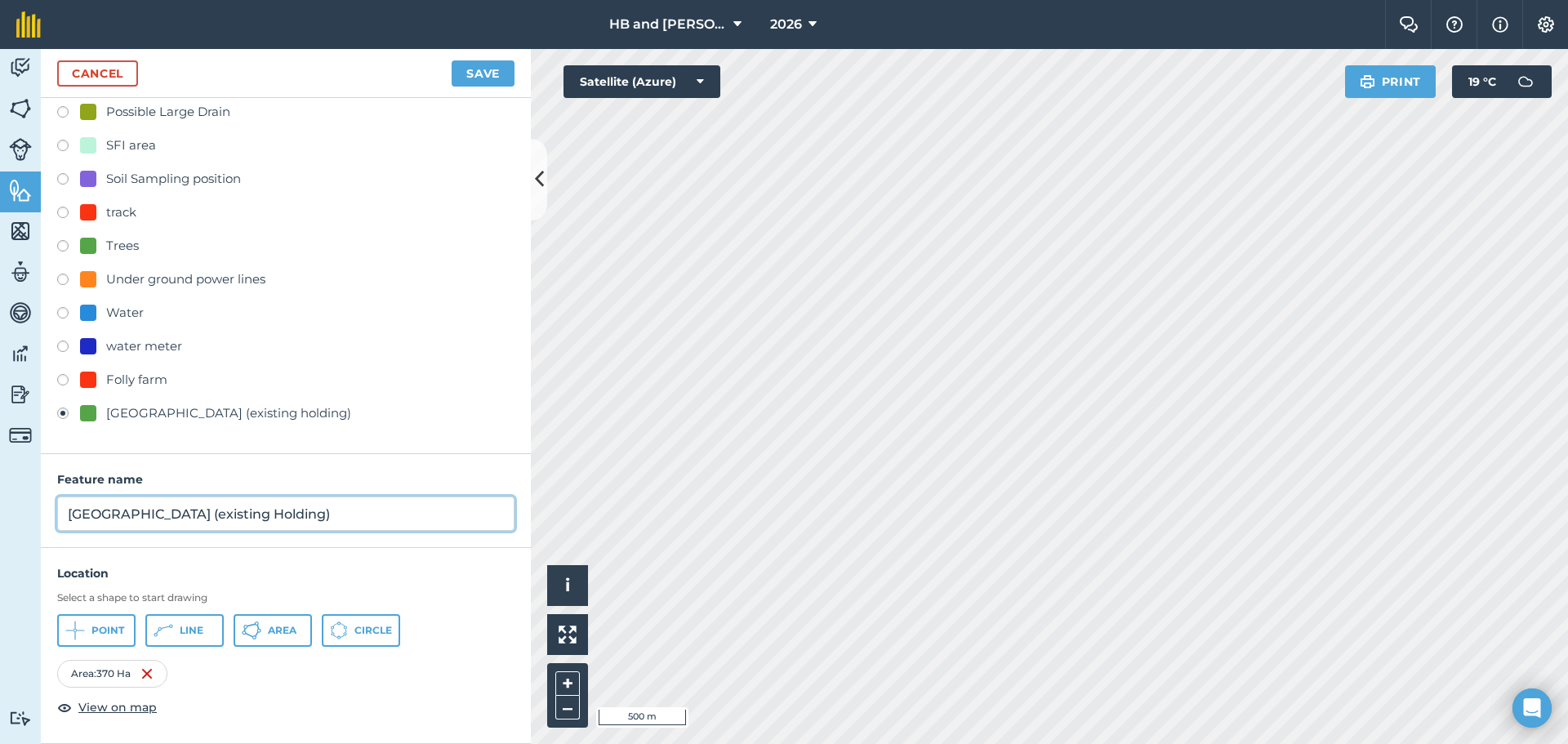
click at [179, 514] on input "[GEOGRAPHIC_DATA] (existing Holding)" at bounding box center [286, 514] width 458 height 34
type input "Creslow Manor (Existing Holding)"
click at [502, 68] on button "Save" at bounding box center [483, 73] width 63 height 26
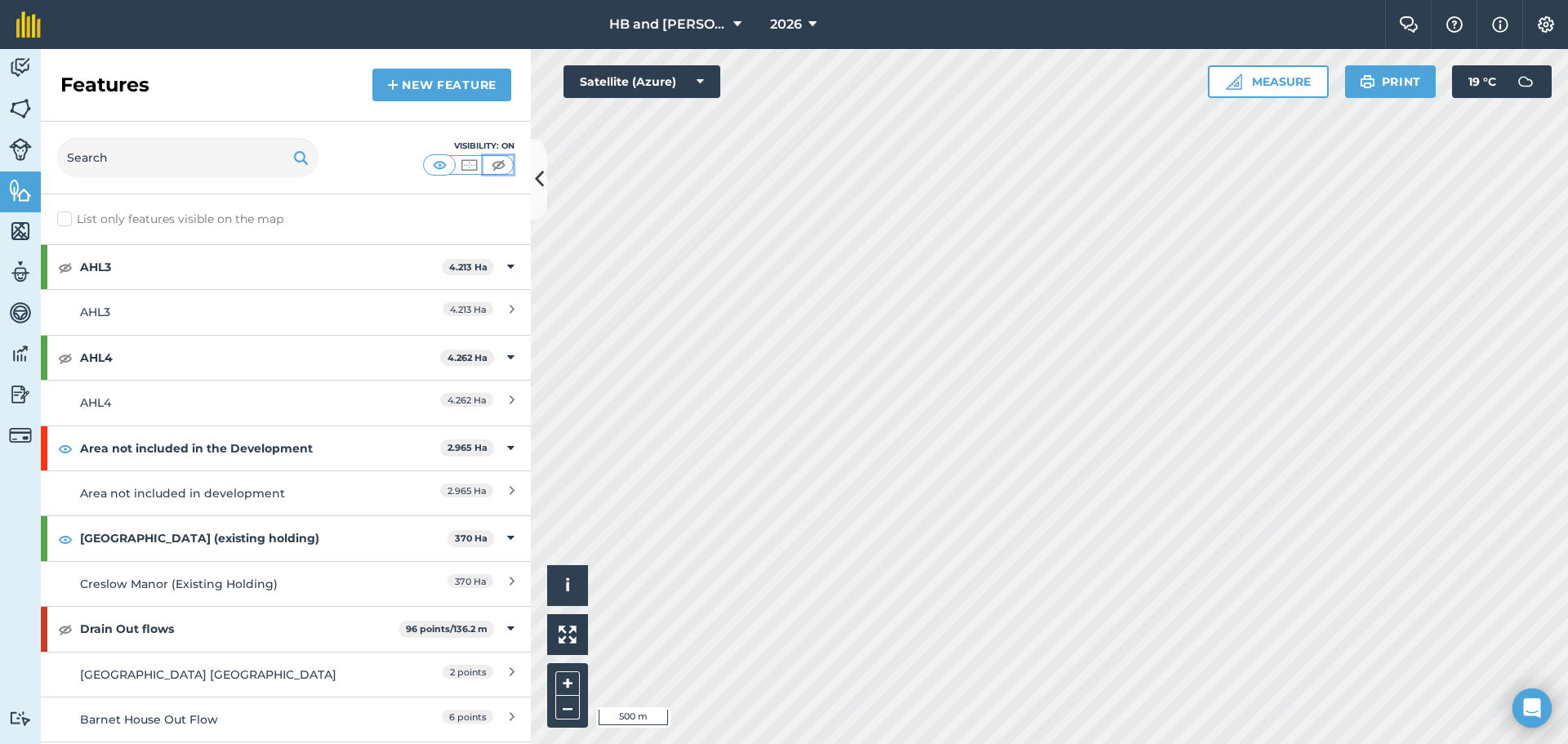
click at [496, 167] on img at bounding box center [498, 165] width 20 height 17
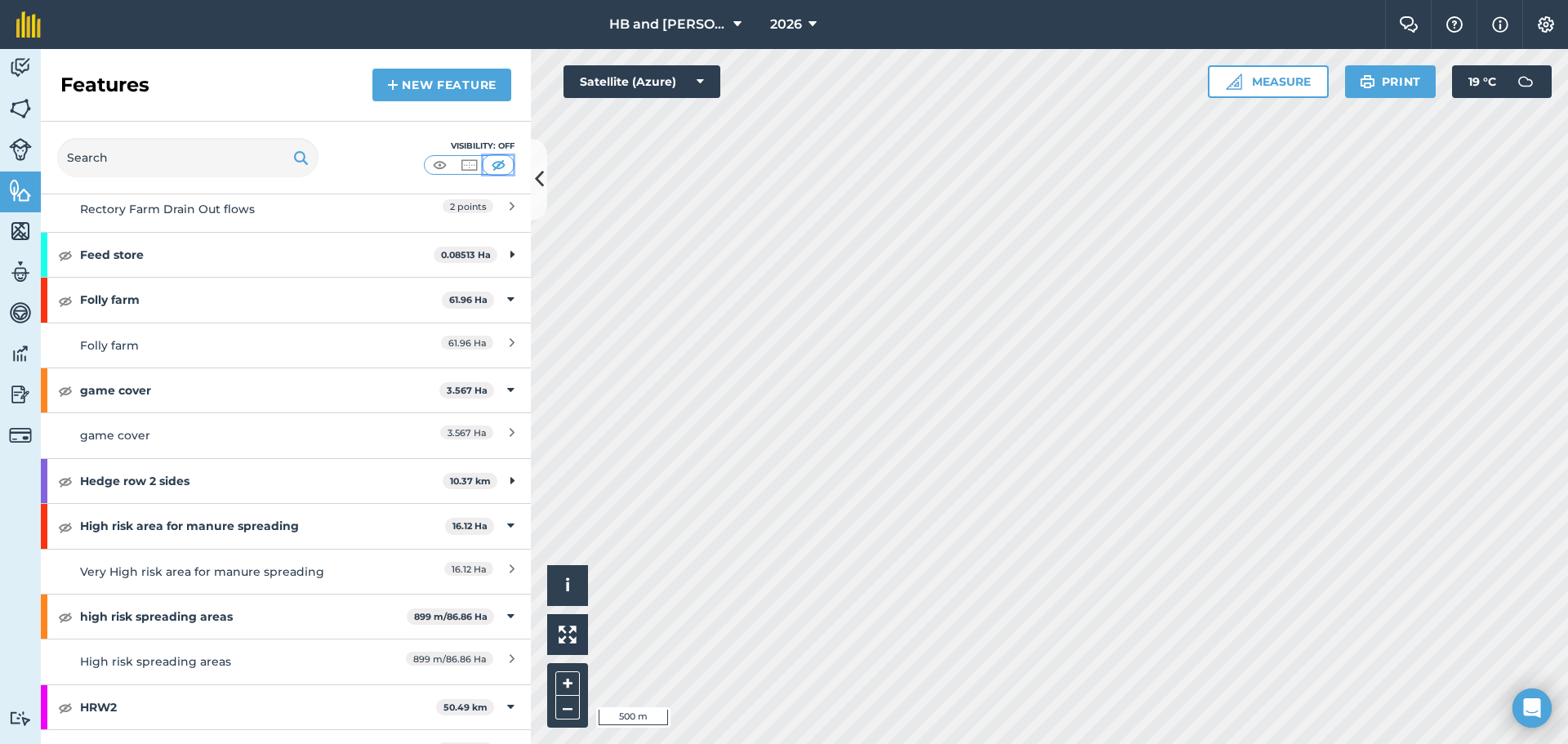
scroll to position [890, 0]
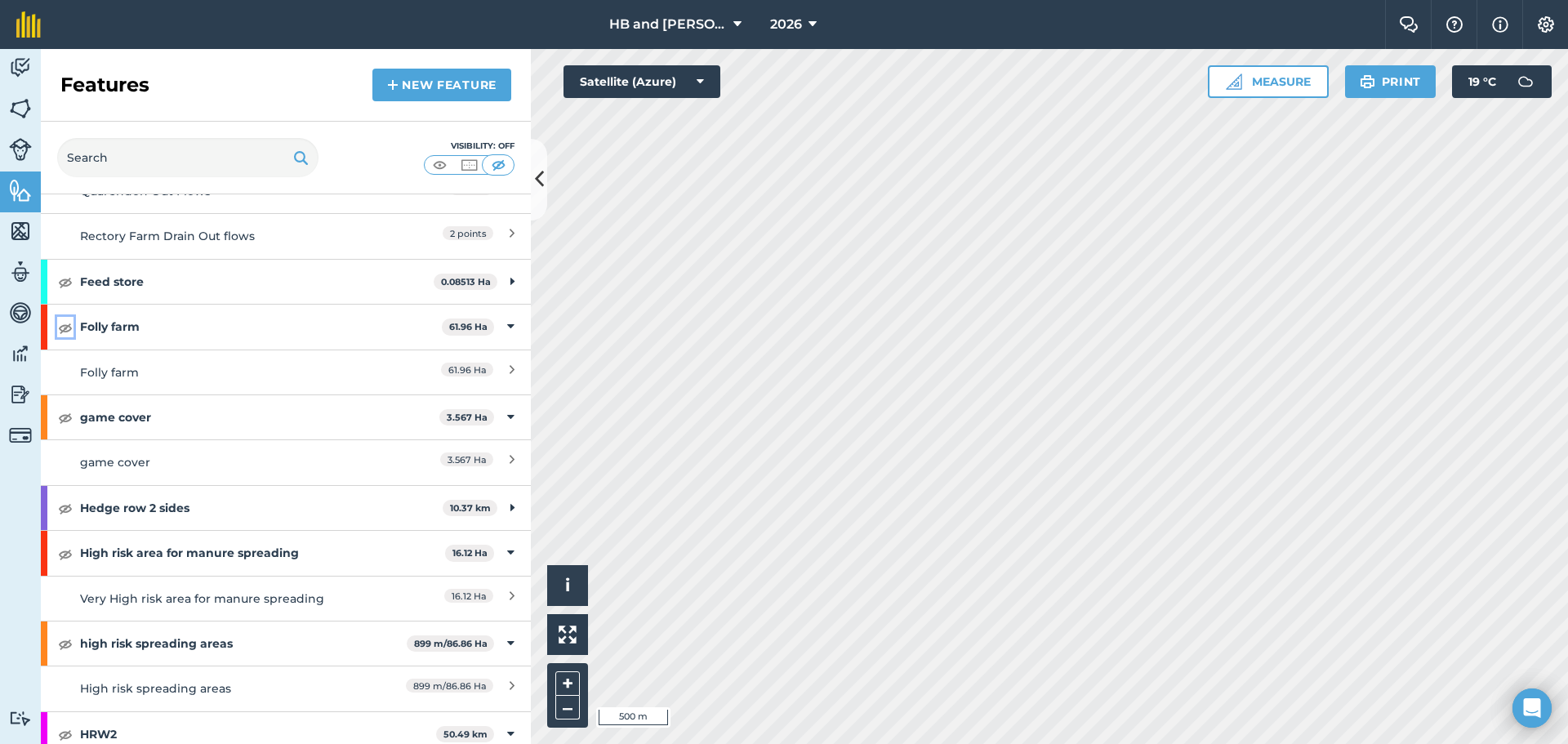
click at [65, 325] on img at bounding box center [65, 327] width 15 height 19
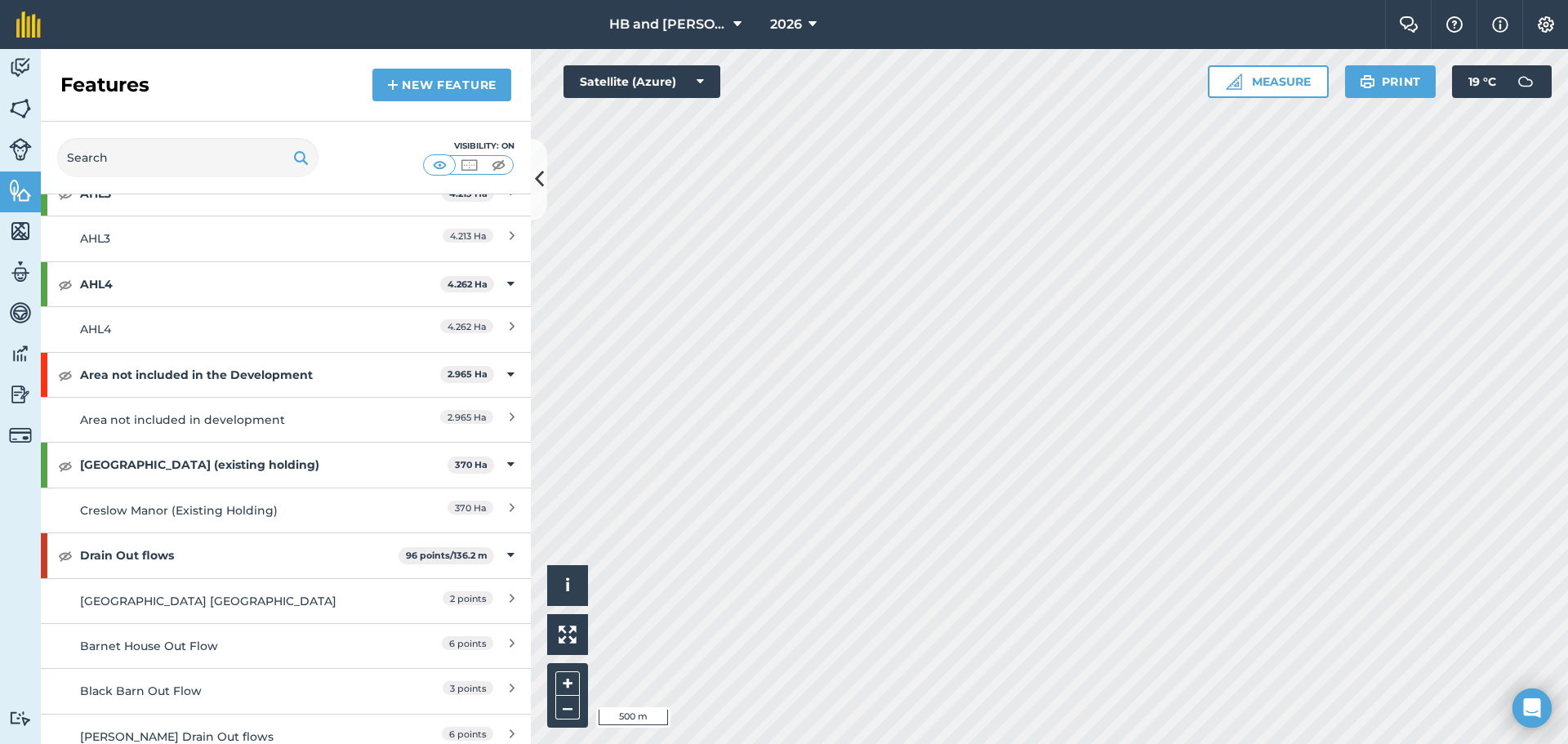
scroll to position [0, 0]
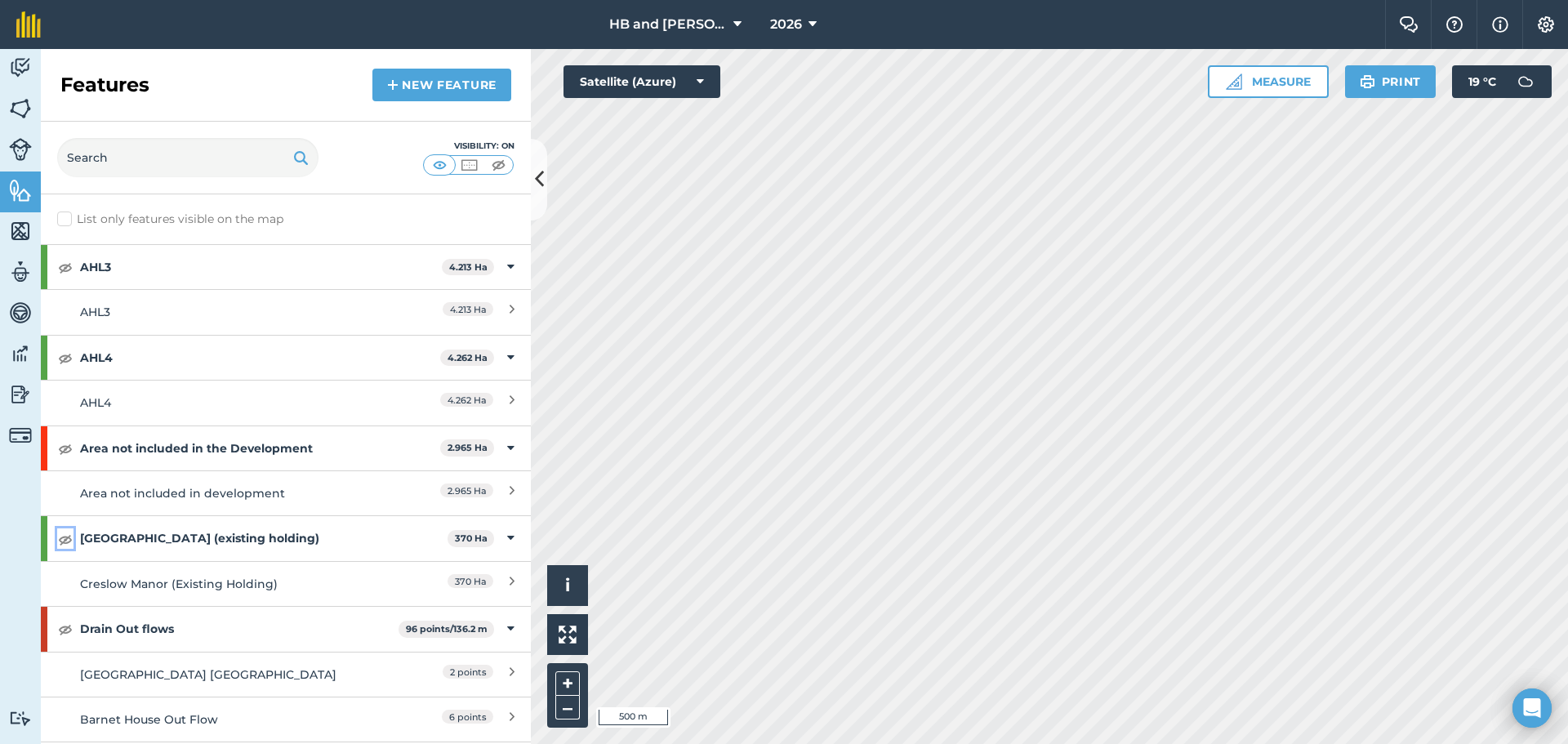
click at [66, 538] on img at bounding box center [65, 539] width 15 height 19
click at [1264, 77] on button "Measure" at bounding box center [1268, 81] width 121 height 33
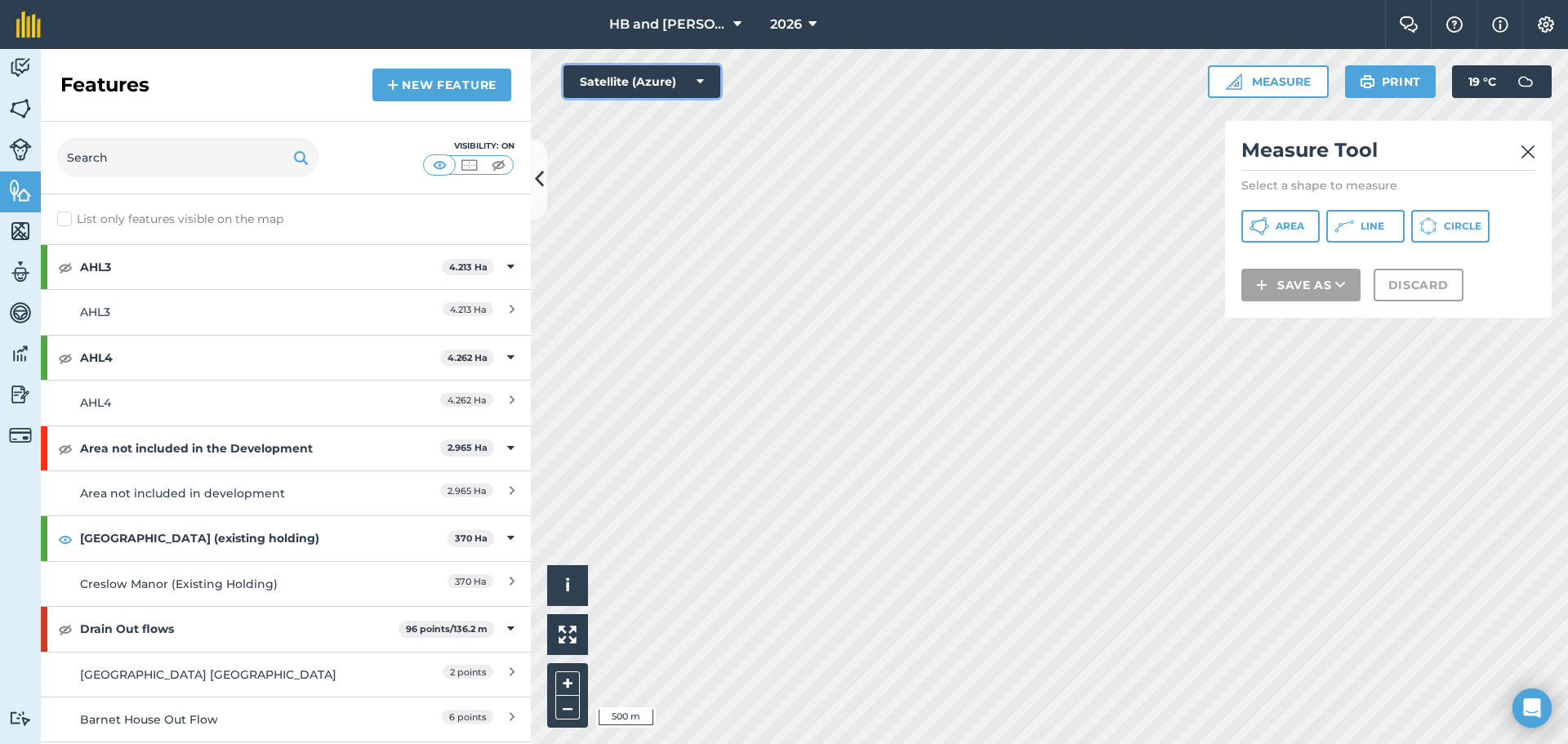
click at [668, 78] on button "Satellite (Azure)" at bounding box center [642, 81] width 157 height 33
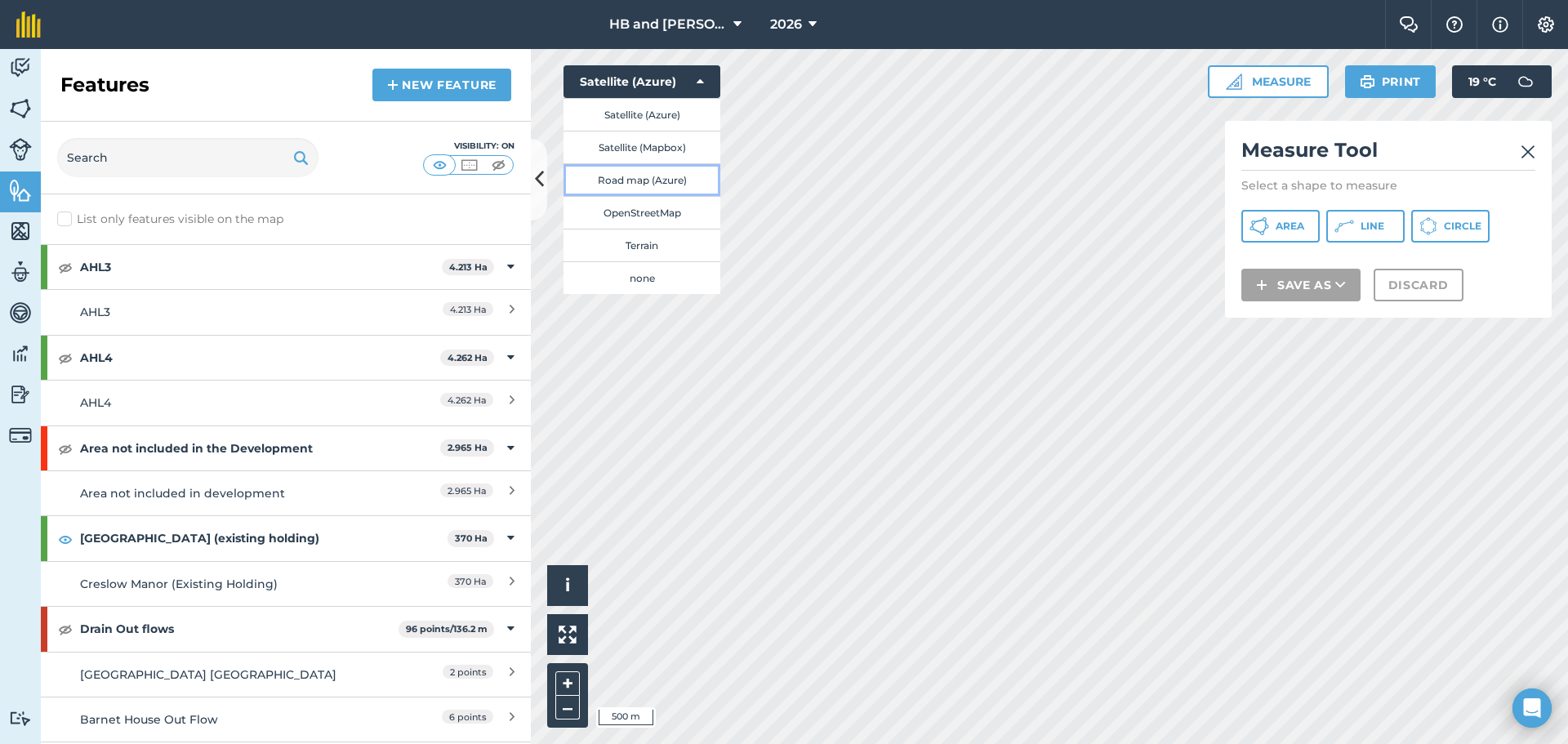
click at [649, 182] on button "Road map (Azure)" at bounding box center [642, 180] width 157 height 33
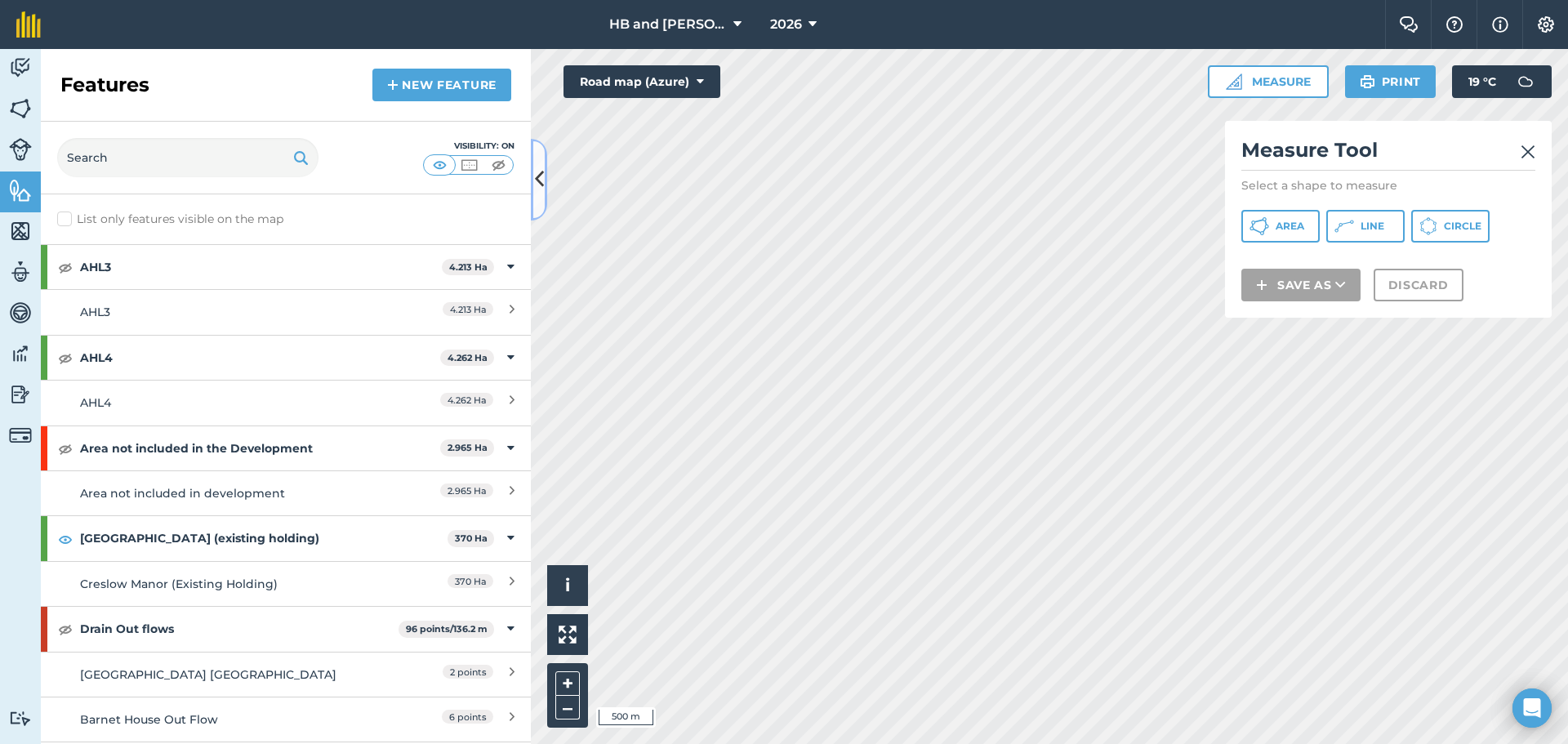
click at [535, 168] on icon at bounding box center [539, 180] width 9 height 28
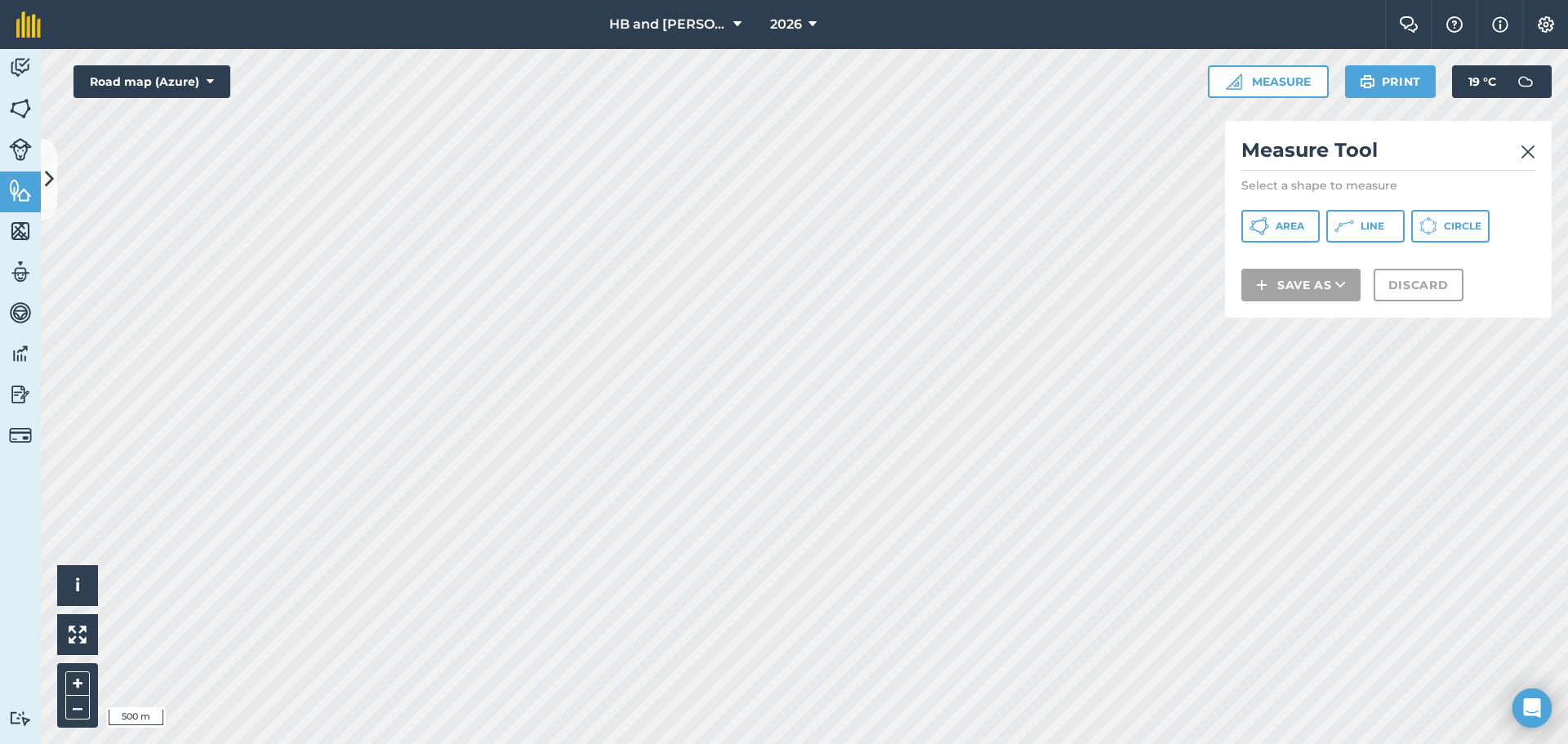
click at [1540, 151] on div "Measure Tool Select a shape to measure Area Line Circle Save as Discard" at bounding box center [1388, 220] width 326 height 197
click at [1532, 153] on img at bounding box center [1529, 151] width 15 height 19
